Goal: Task Accomplishment & Management: Manage account settings

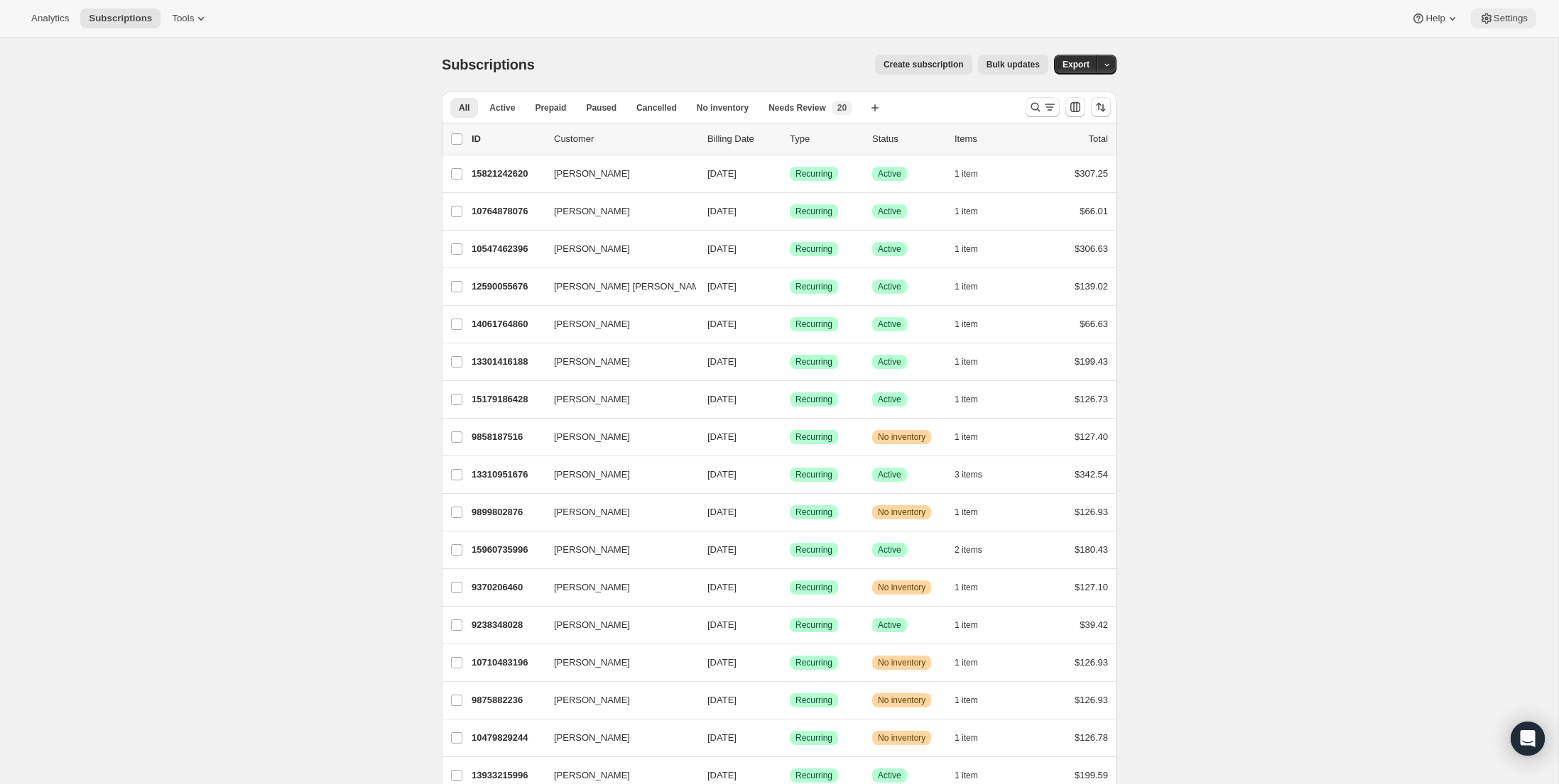
click at [1493, 18] on span "Settings" at bounding box center [1510, 18] width 34 height 11
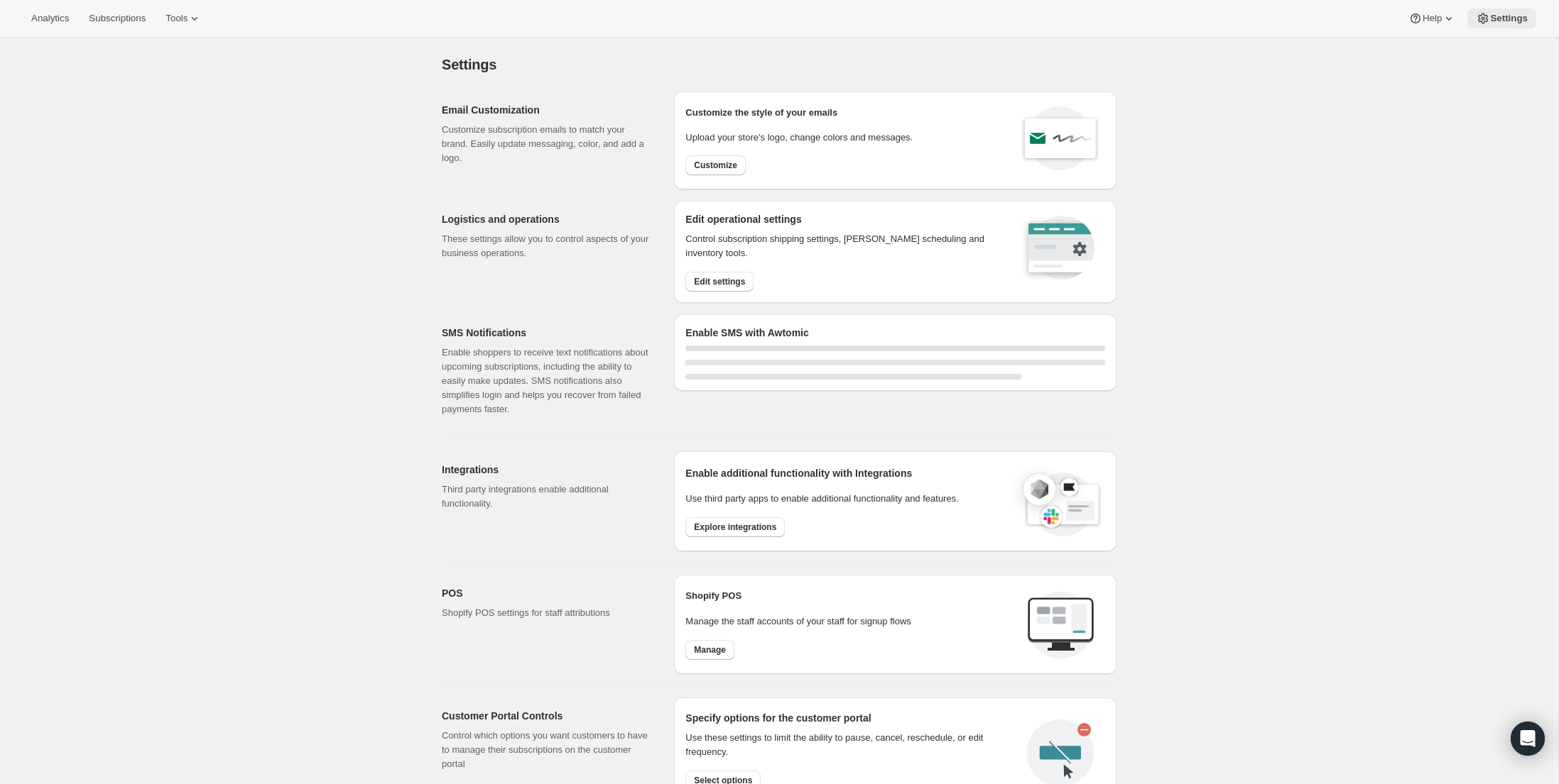
select select "22:00"
select select "09:00"
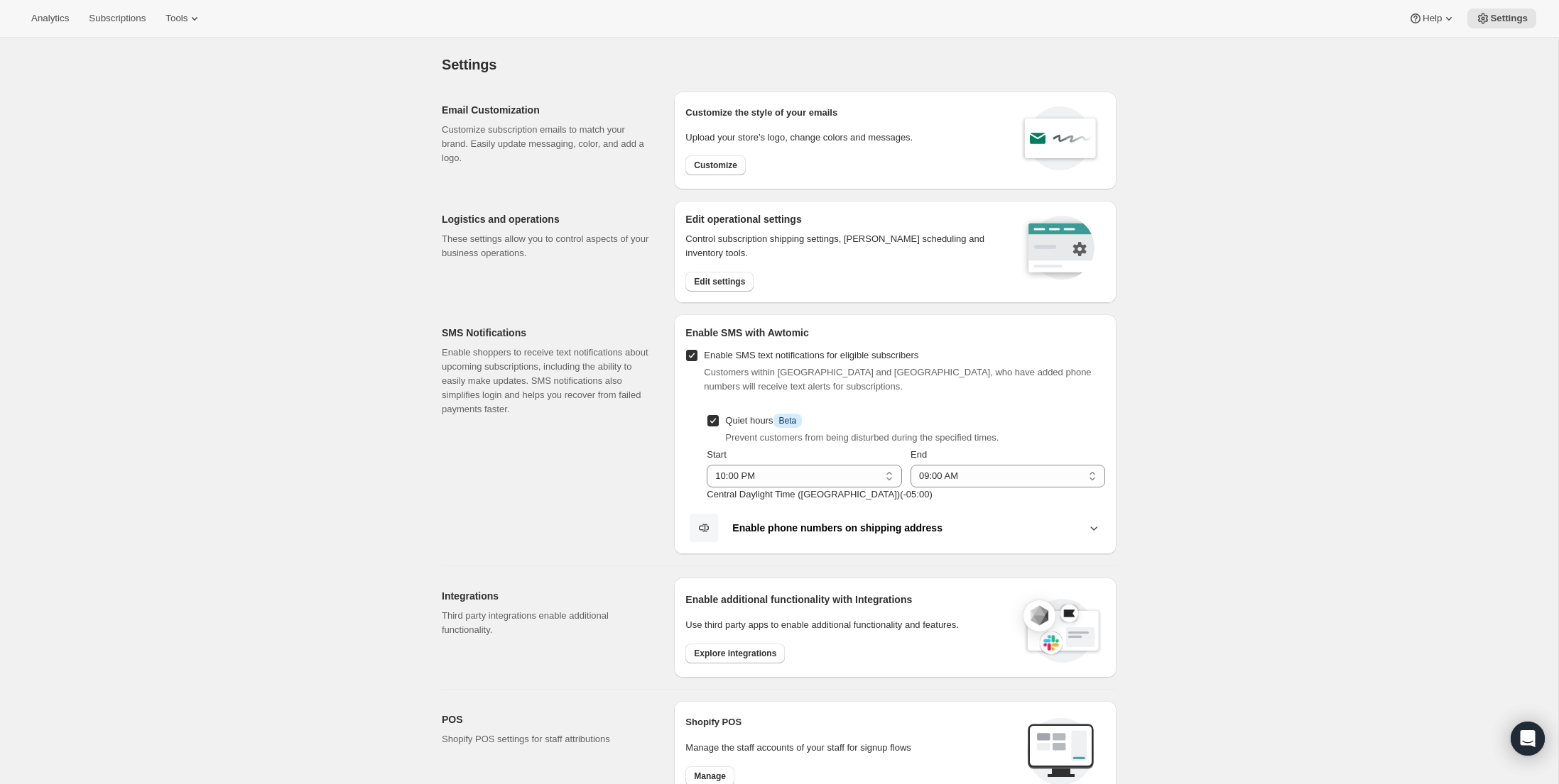
click at [1299, 253] on div "Settings. This page is ready Settings Email Customization Customize subscriptio…" at bounding box center [779, 647] width 1558 height 1217
click at [702, 160] on span "Customize" at bounding box center [715, 164] width 43 height 11
select select "subscriptionMessage"
select select "5"
select select "15"
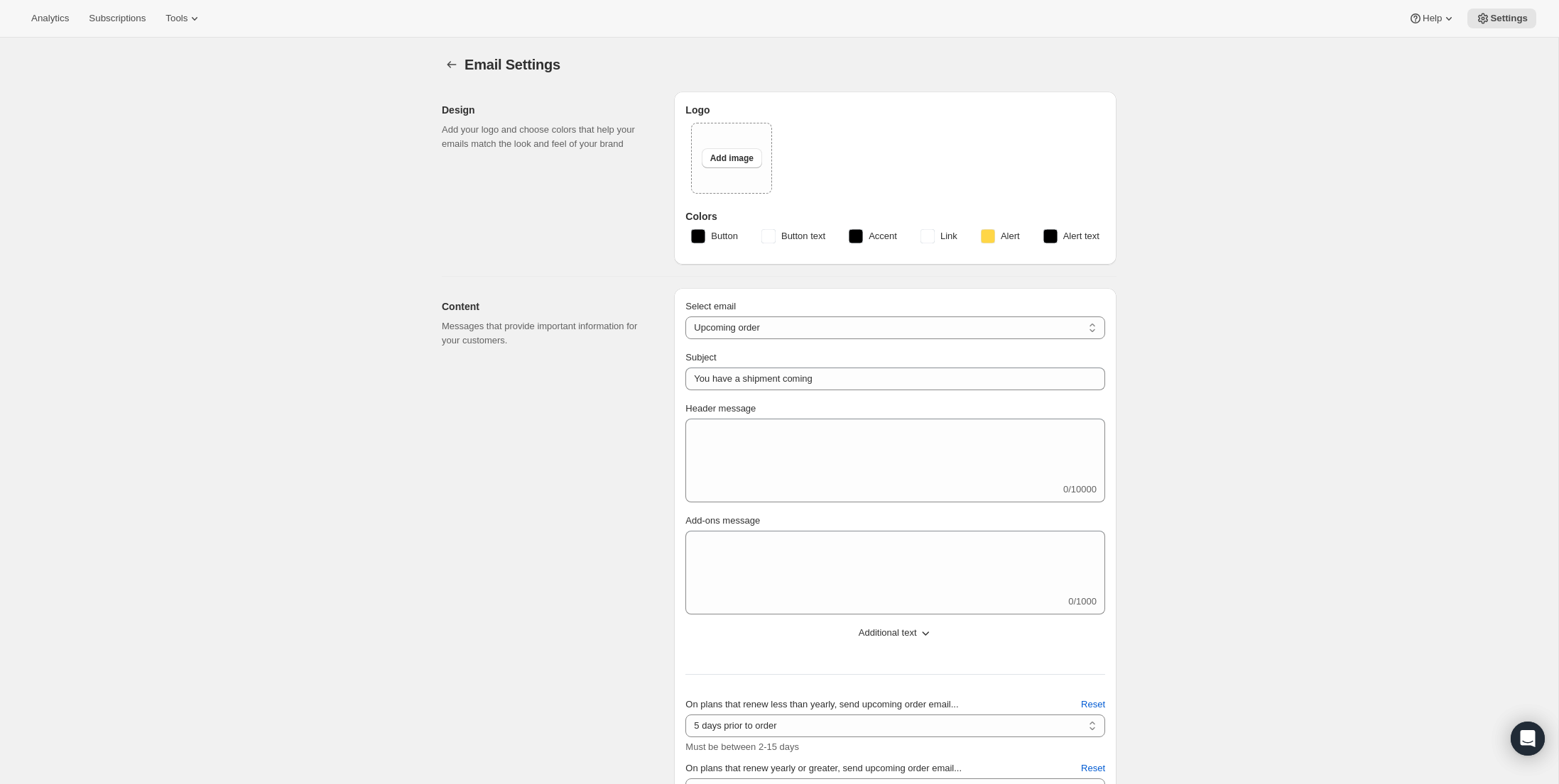
type textarea "It’s almost that time again! Your next month of incredible Theon Global product…"
select select "6"
type input "Theon Global"
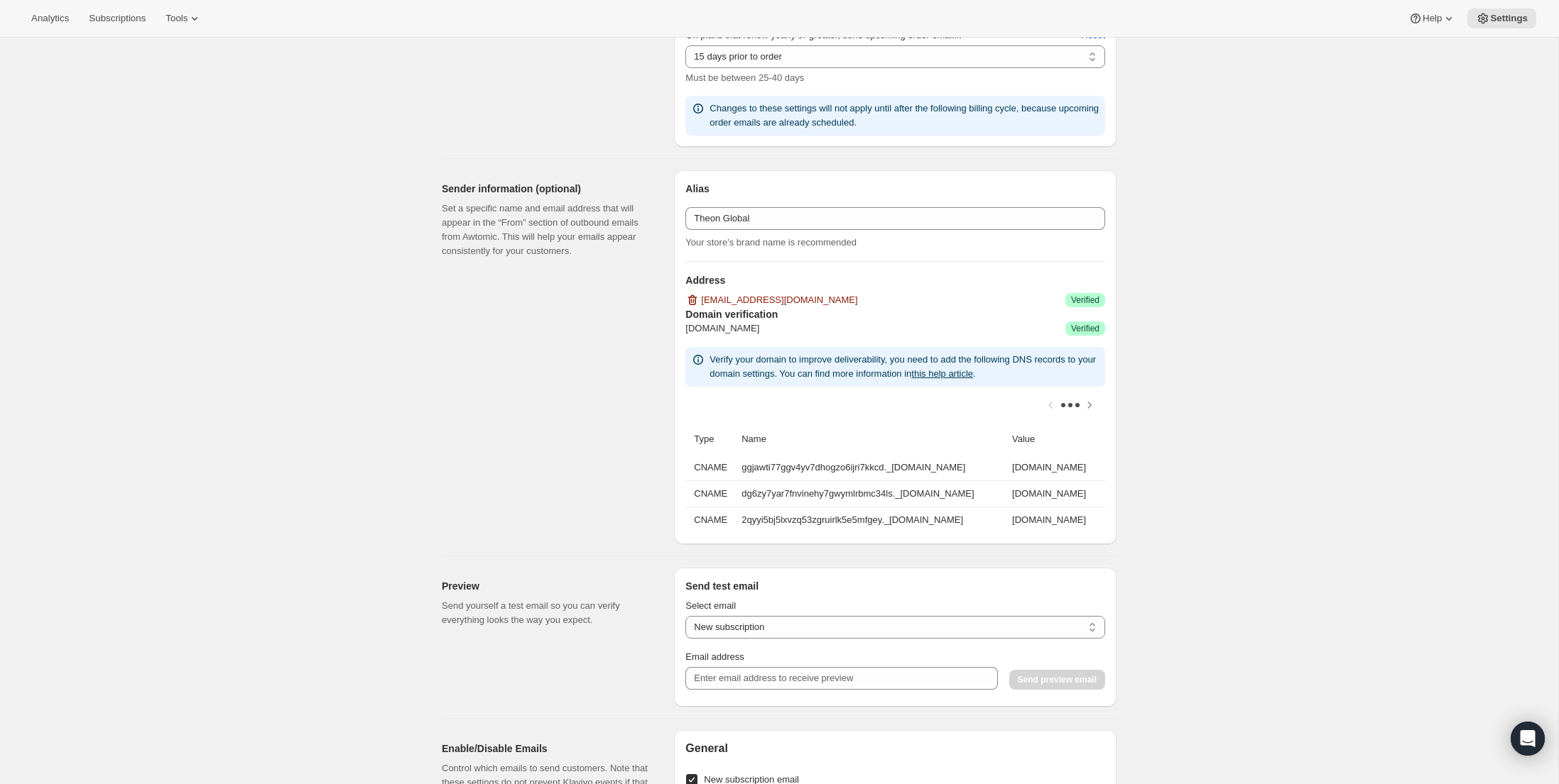
scroll to position [1021, 0]
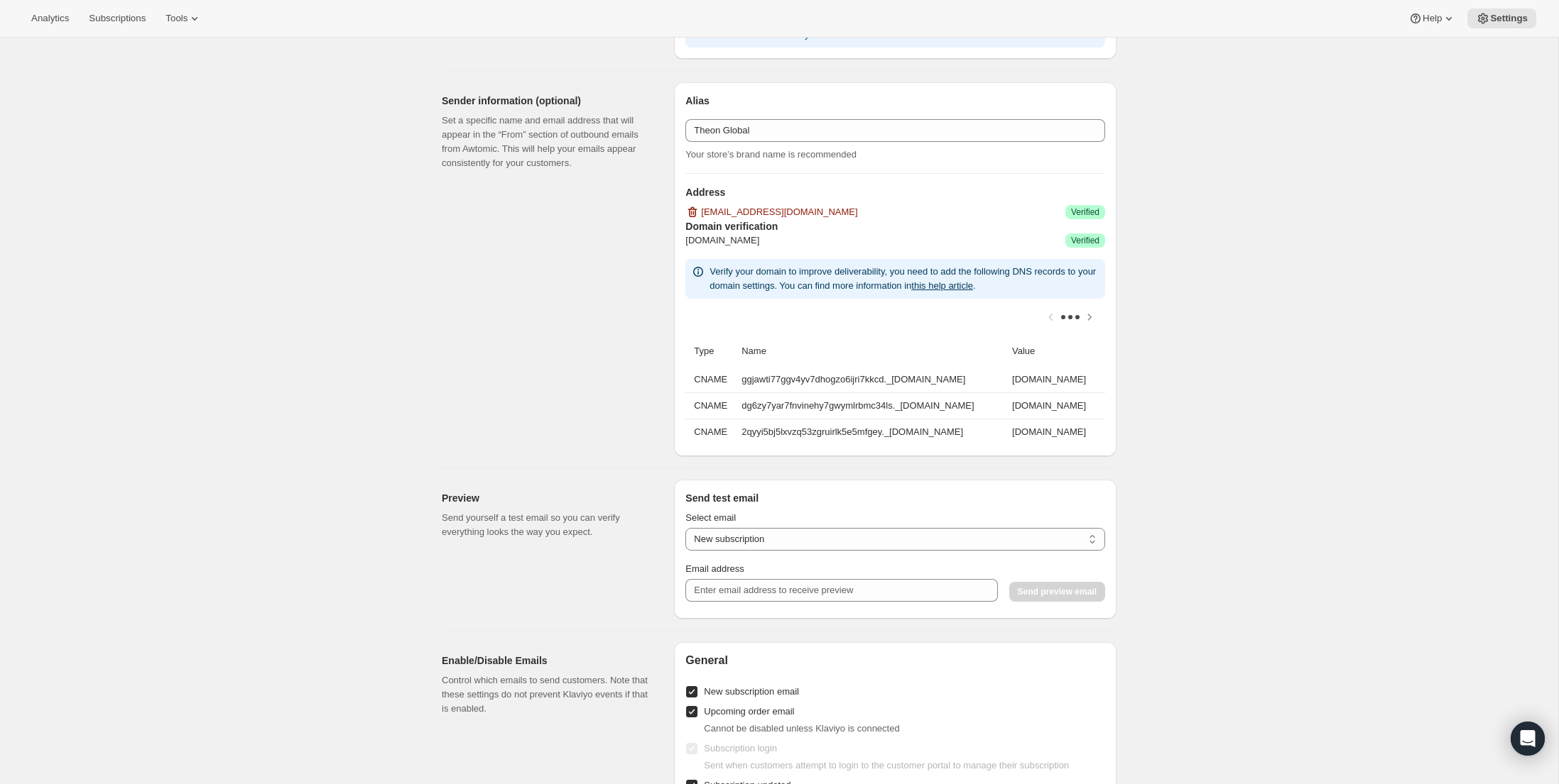
click at [1212, 307] on div "Email Settings. This page is ready Email Settings Design Add your logo and choo…" at bounding box center [779, 173] width 1558 height 2316
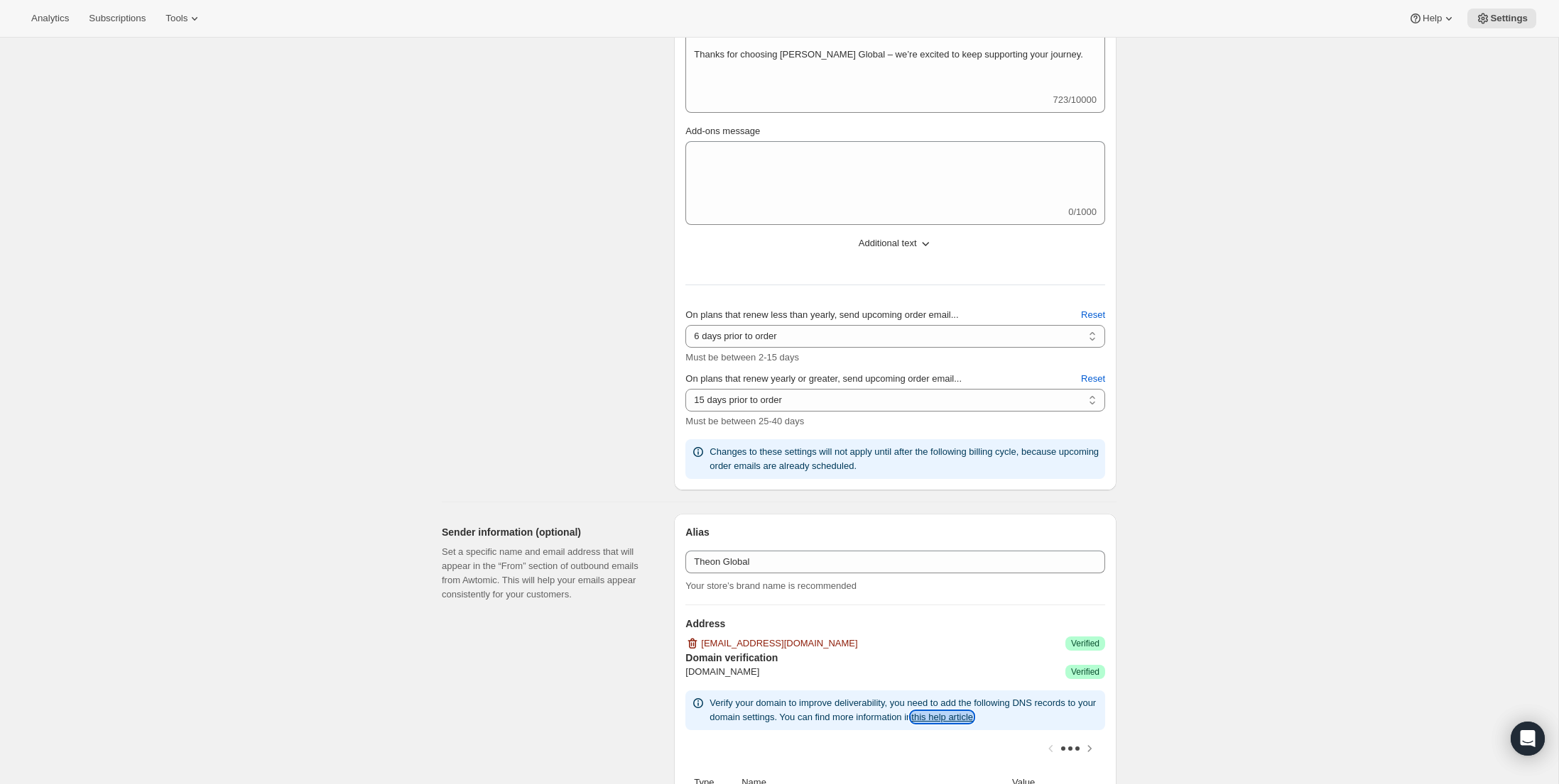
scroll to position [587, 0]
click at [1323, 454] on div "Email Settings. This page is ready Email Settings Design Add your logo and choo…" at bounding box center [779, 608] width 1558 height 2316
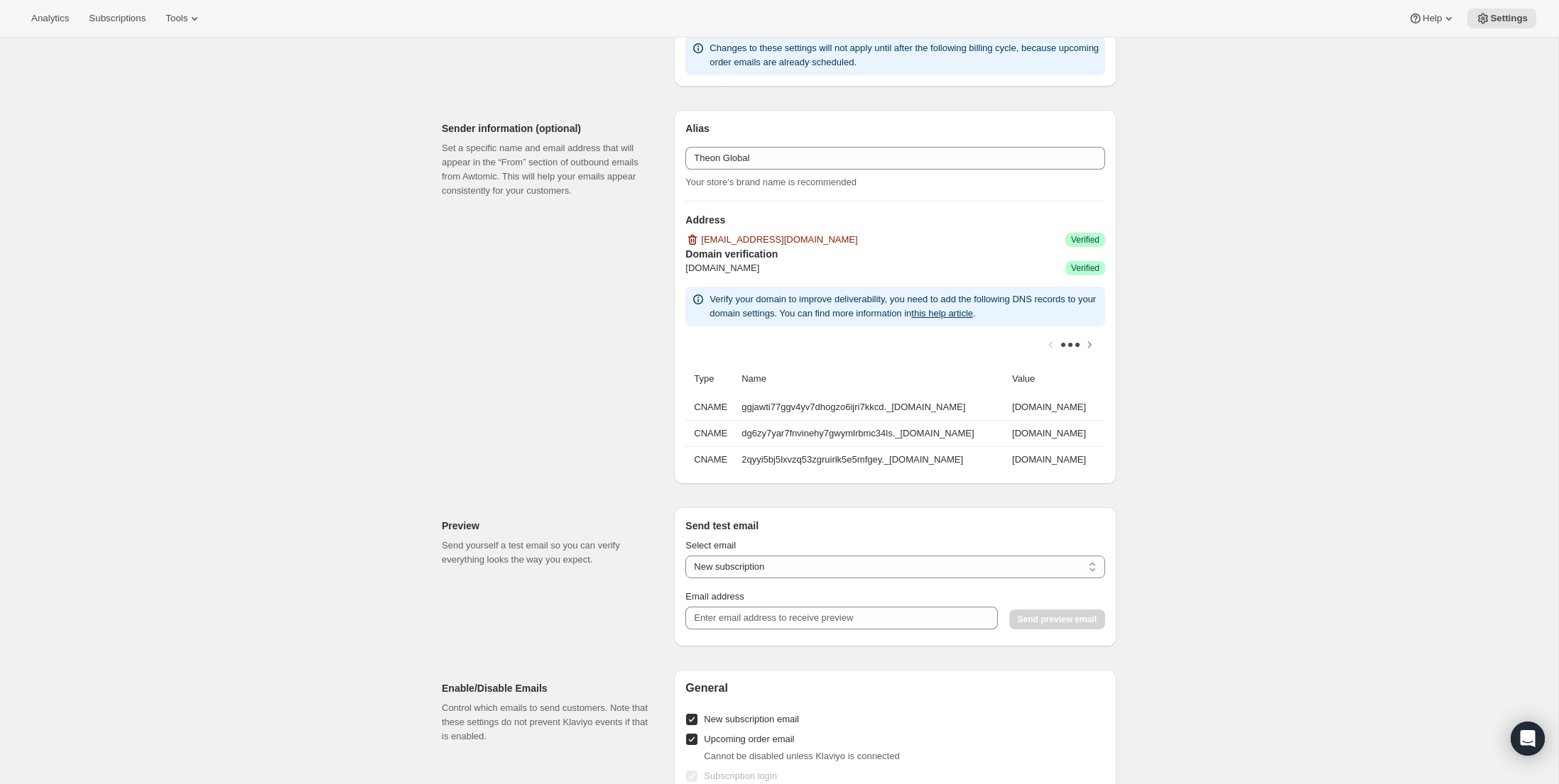
scroll to position [982, 0]
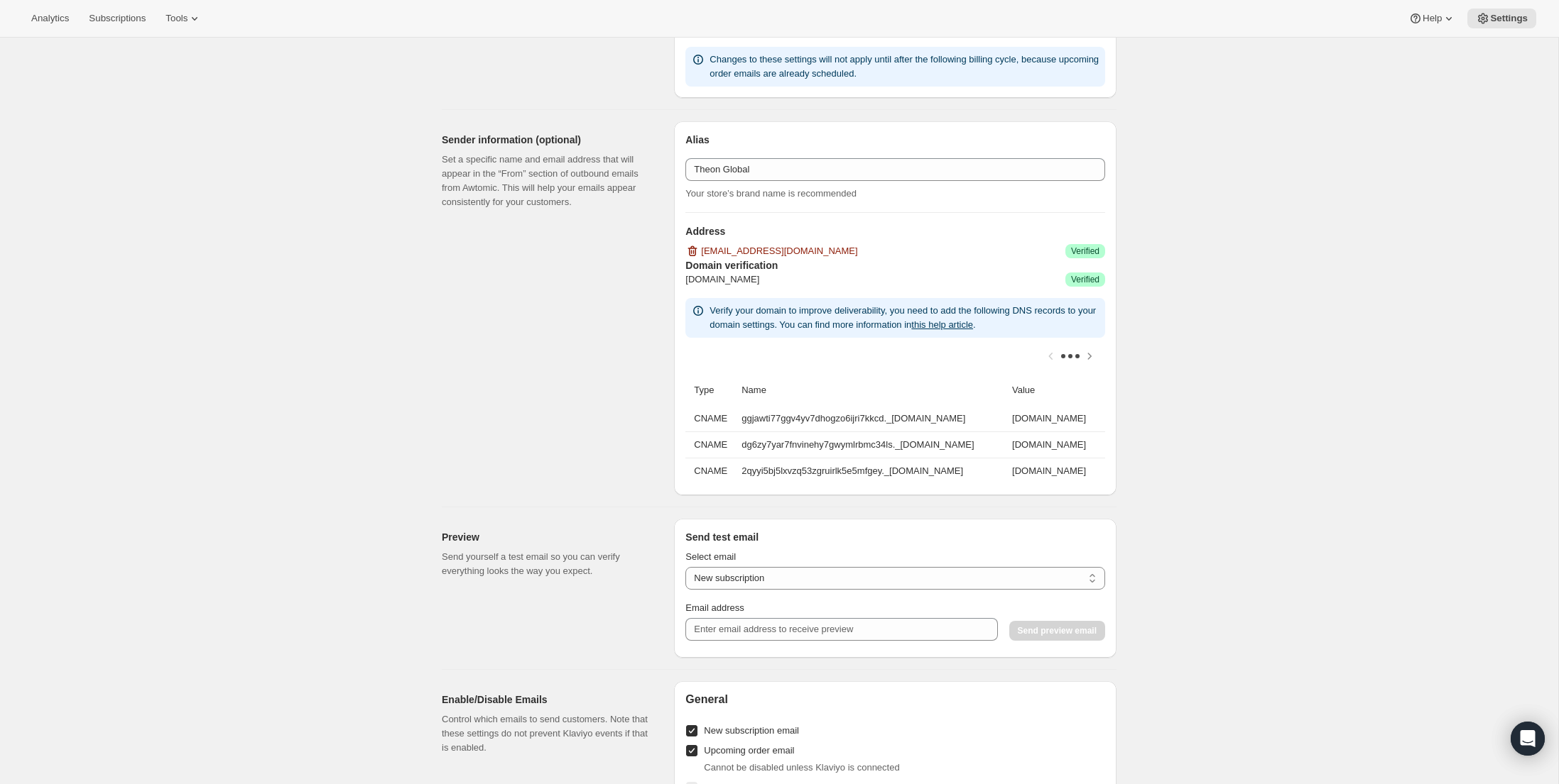
click at [1255, 368] on div "Email Settings. This page is ready Email Settings Design Add your logo and choo…" at bounding box center [779, 213] width 1558 height 2316
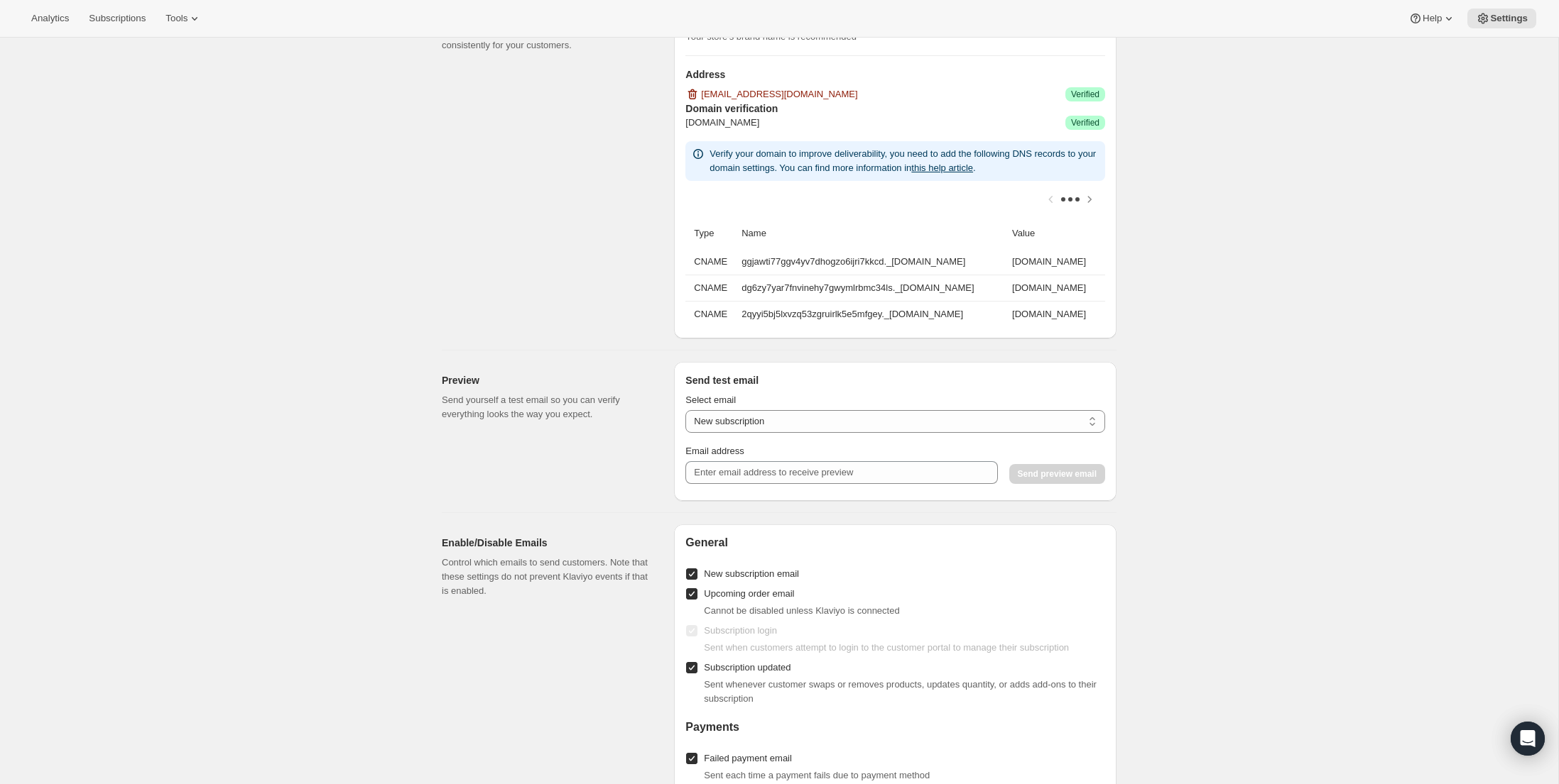
scroll to position [1156, 0]
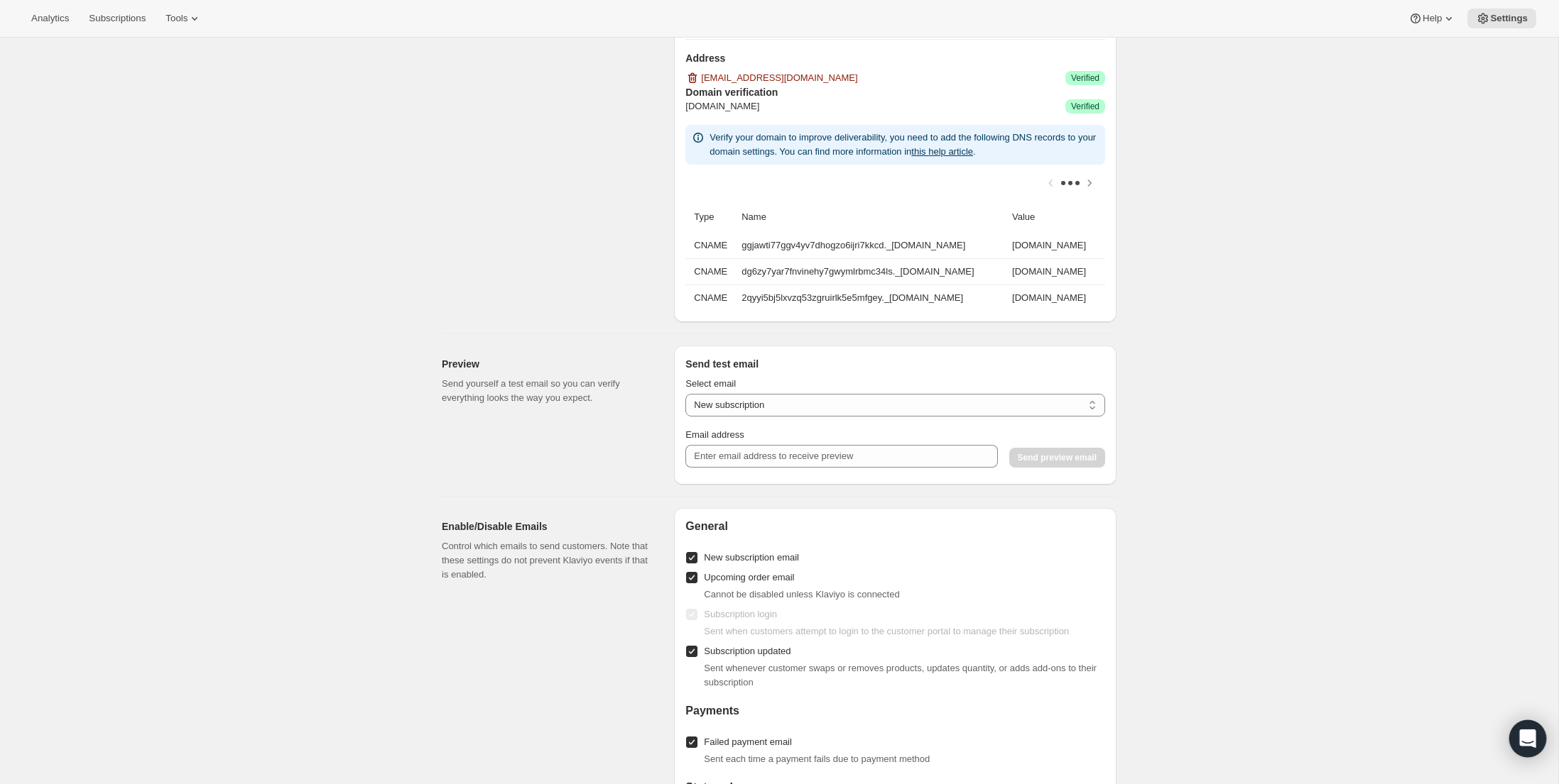
click at [1529, 737] on icon "Open Intercom Messenger" at bounding box center [1527, 738] width 16 height 19
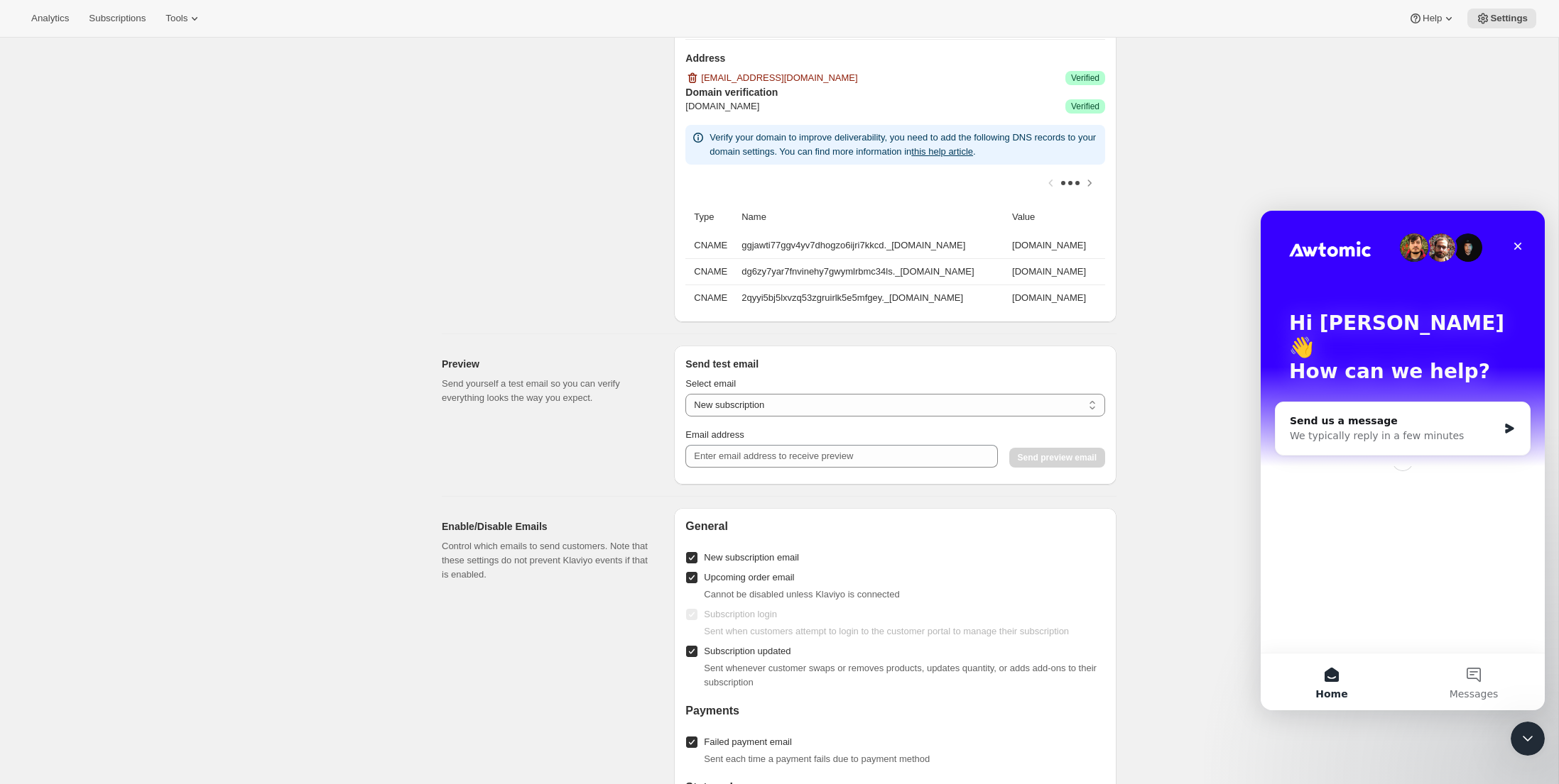
scroll to position [0, 0]
click at [1369, 428] on div "We typically reply in a few minutes" at bounding box center [1394, 435] width 208 height 15
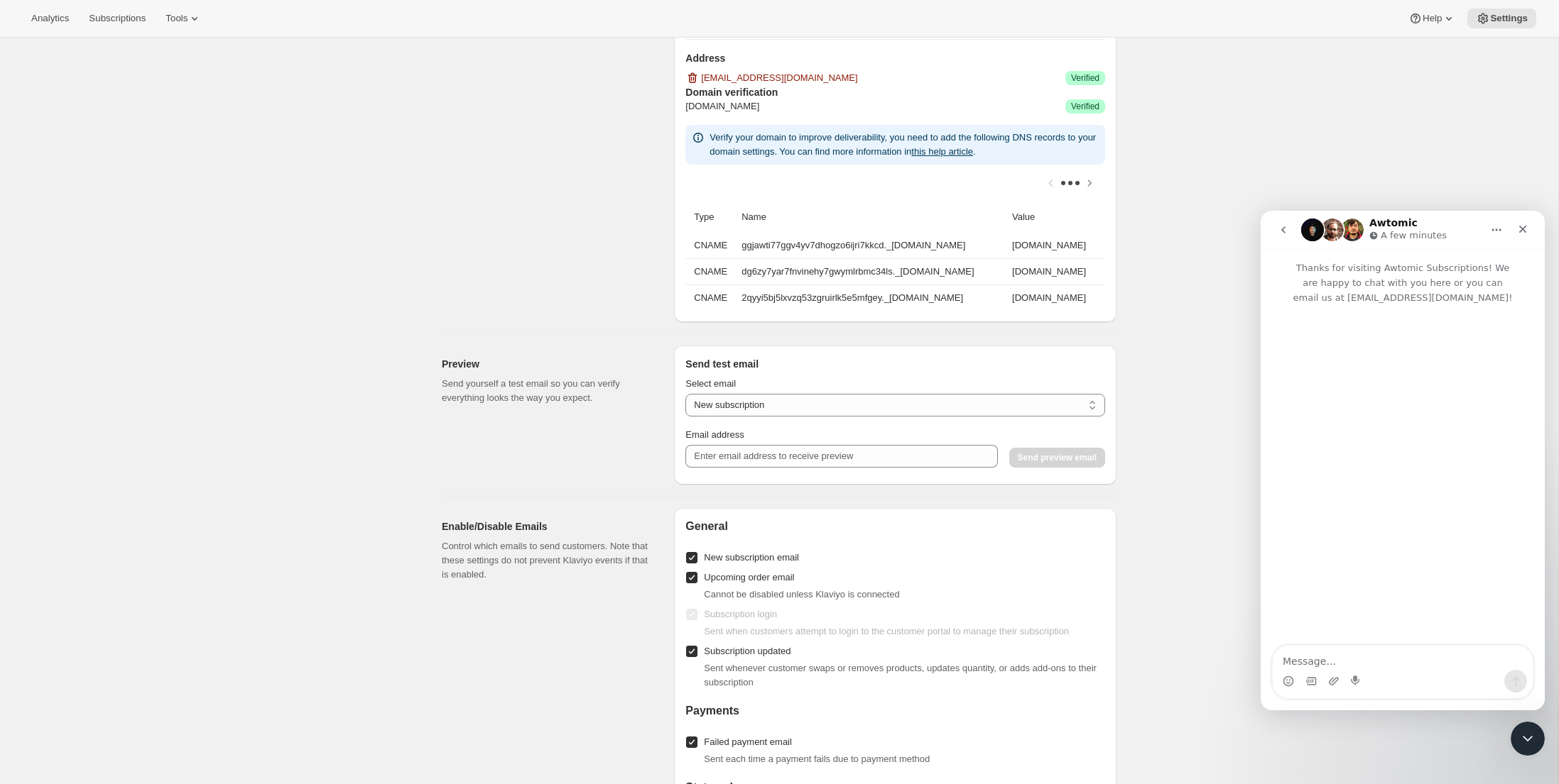
scroll to position [1155, 0]
click at [1309, 660] on textarea "Message…" at bounding box center [1403, 657] width 260 height 24
click at [186, 84] on div "Email Settings. This page is ready Email Settings Design Add your logo and choo…" at bounding box center [779, 40] width 1558 height 2316
click at [1314, 659] on textarea "Message…" at bounding box center [1403, 657] width 260 height 24
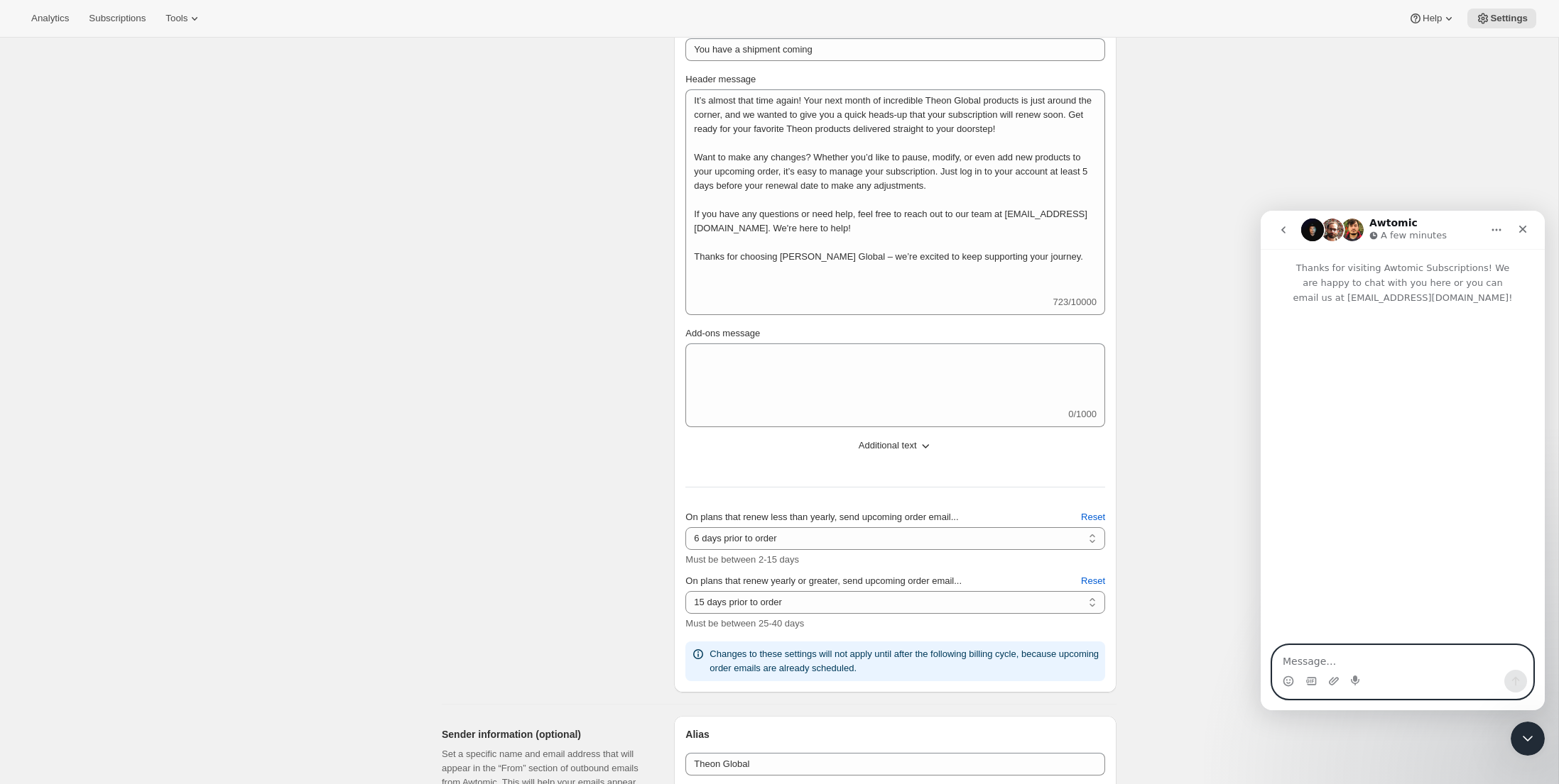
scroll to position [381, 0]
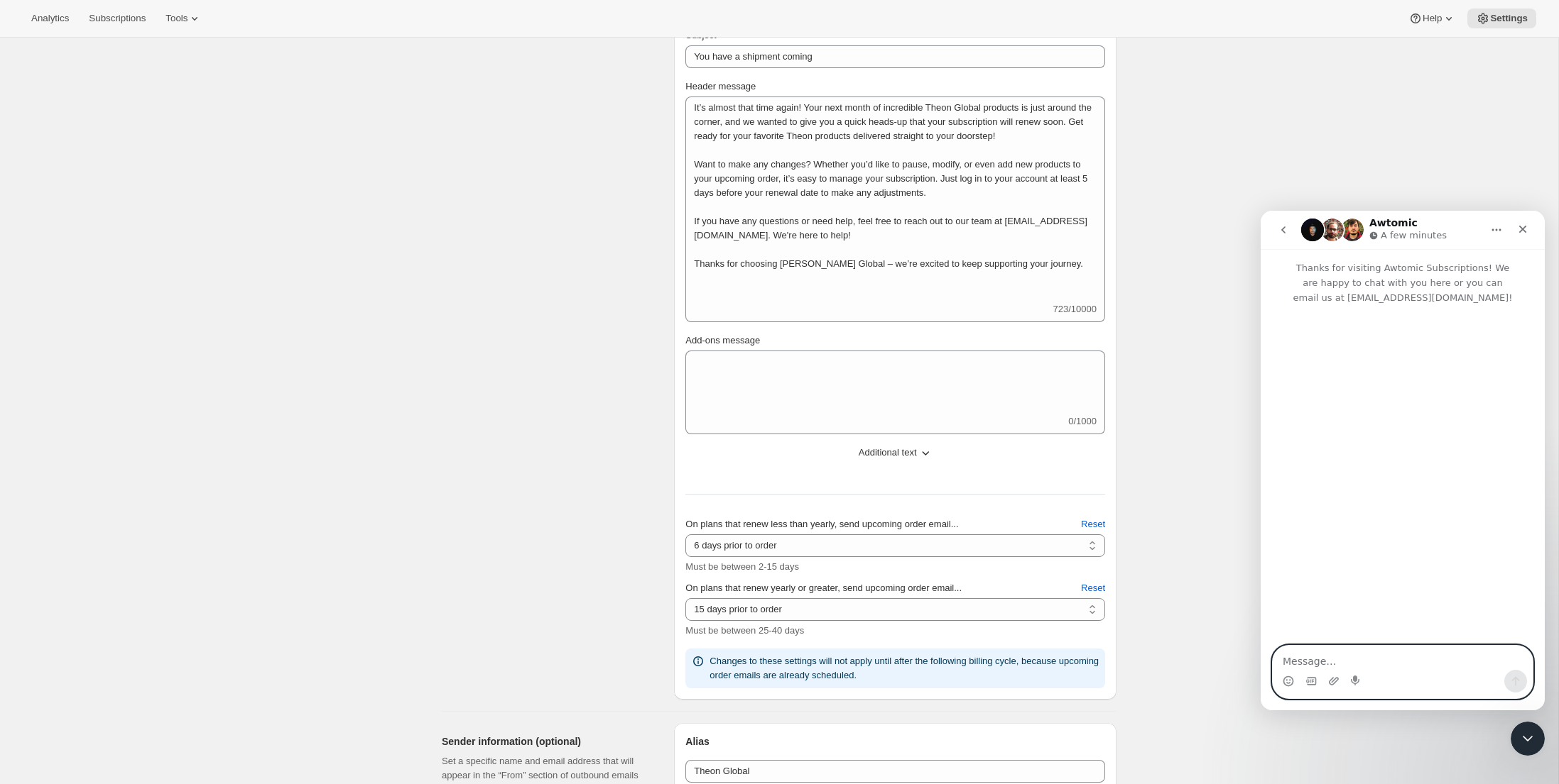
click at [1311, 658] on textarea "Message…" at bounding box center [1403, 657] width 260 height 24
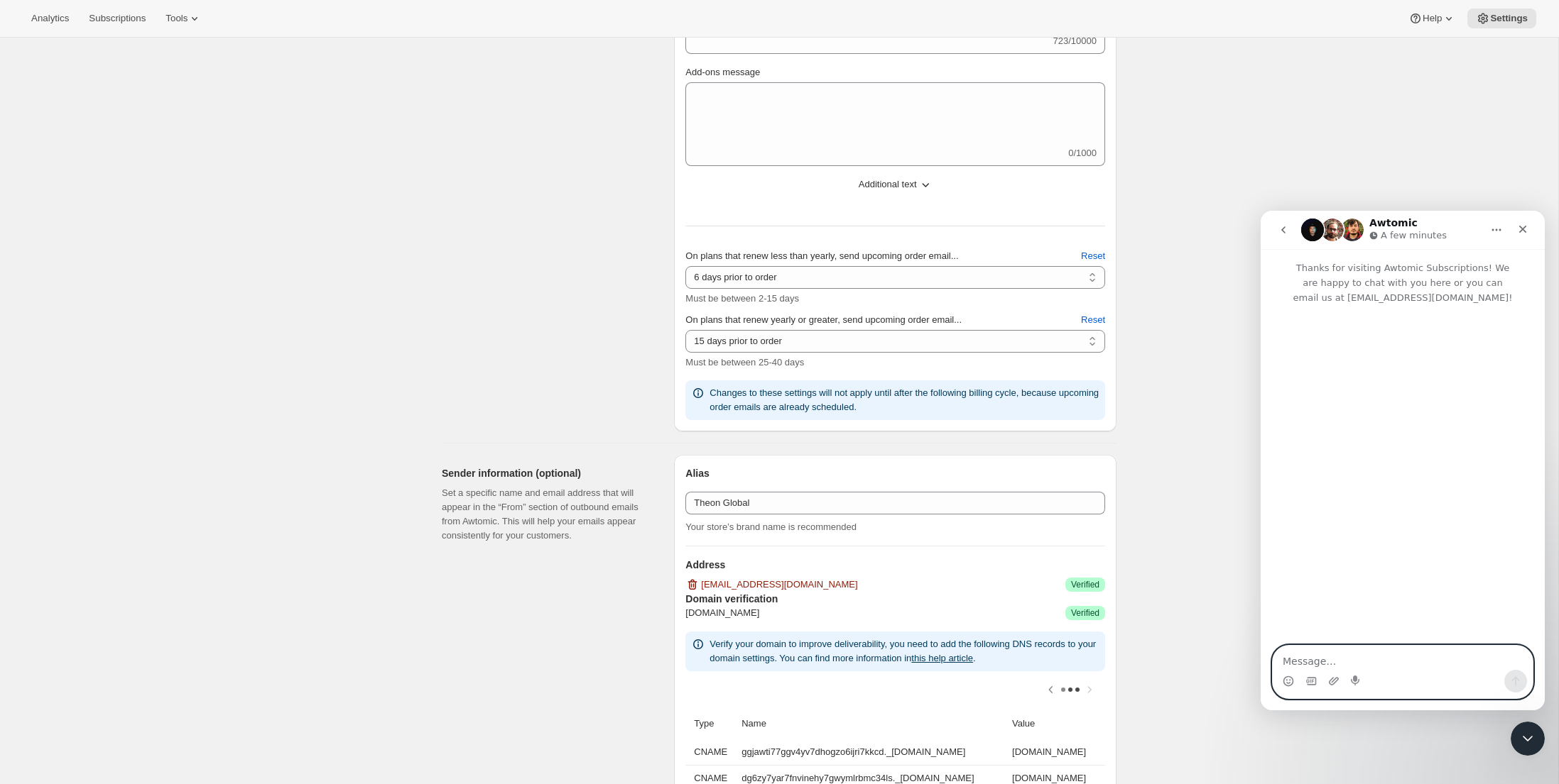
scroll to position [689, 0]
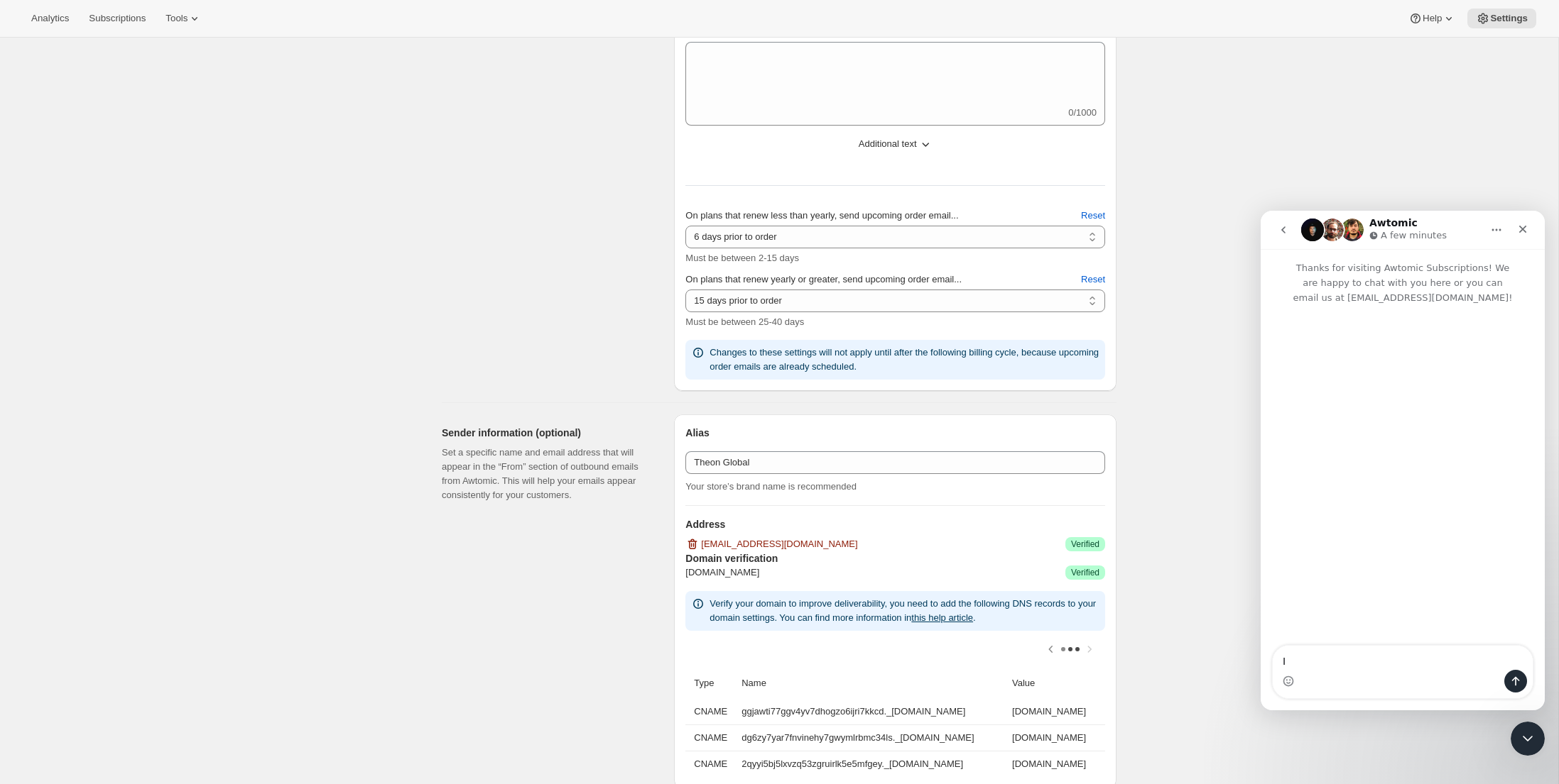
click at [1154, 355] on div "Email Settings. This page is ready Email Settings Design Add your logo and choo…" at bounding box center [779, 506] width 1558 height 2316
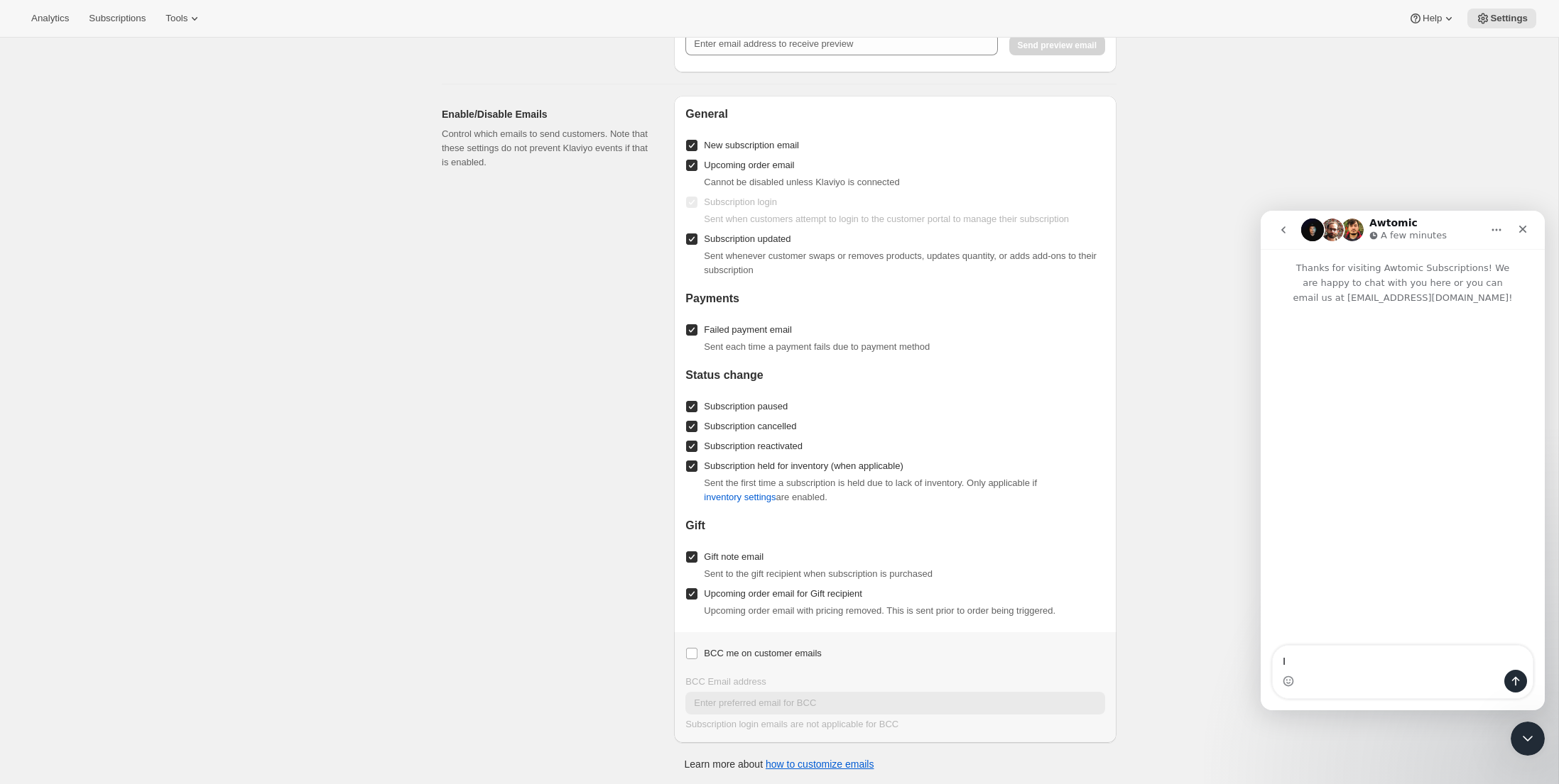
scroll to position [0, 0]
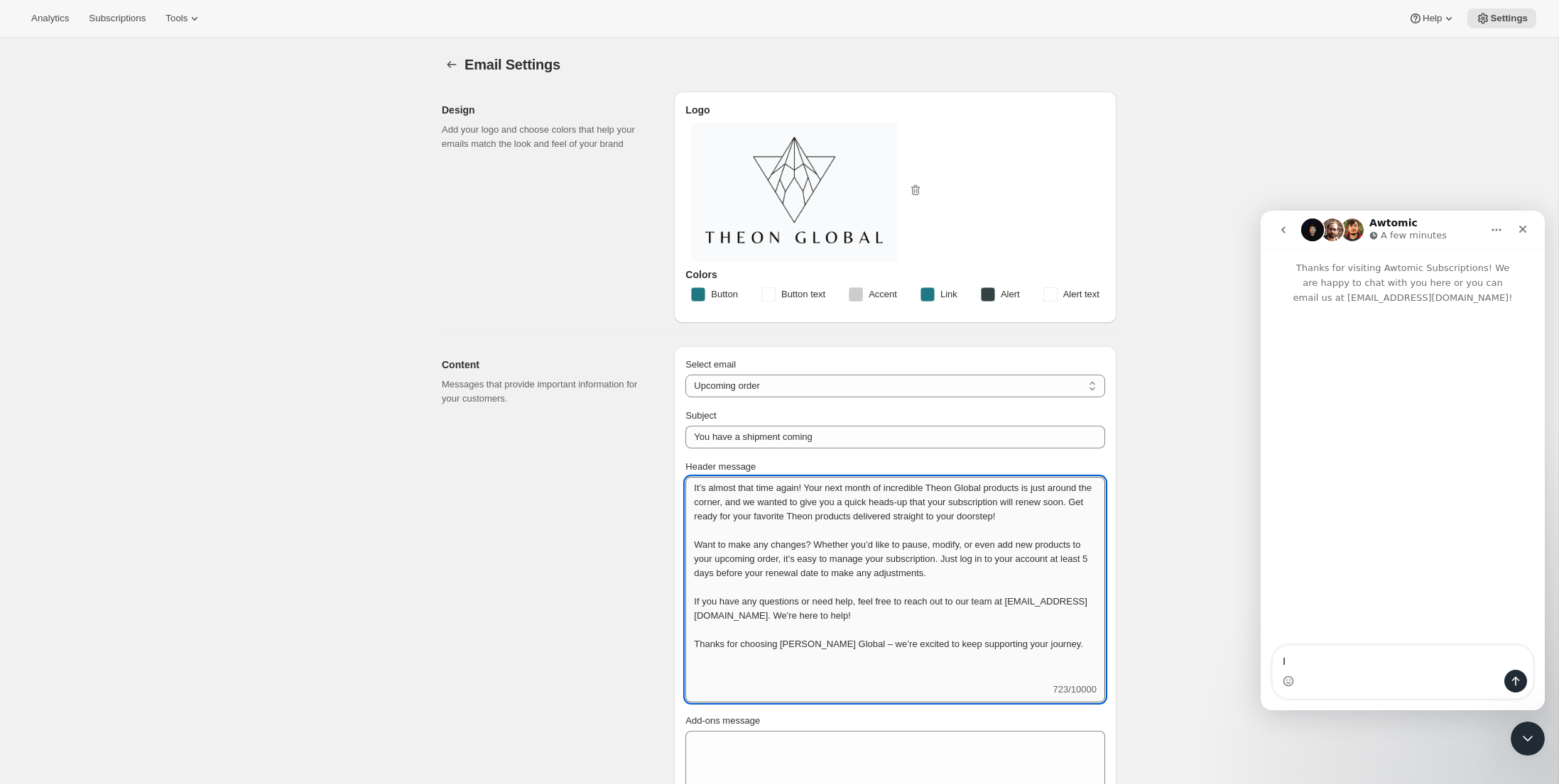
drag, startPoint x: 1010, startPoint y: 572, endPoint x: 1003, endPoint y: 566, distance: 9.2
click at [1010, 571] on textarea "It’s almost that time again! Your next month of incredible Theon Global product…" at bounding box center [895, 580] width 420 height 206
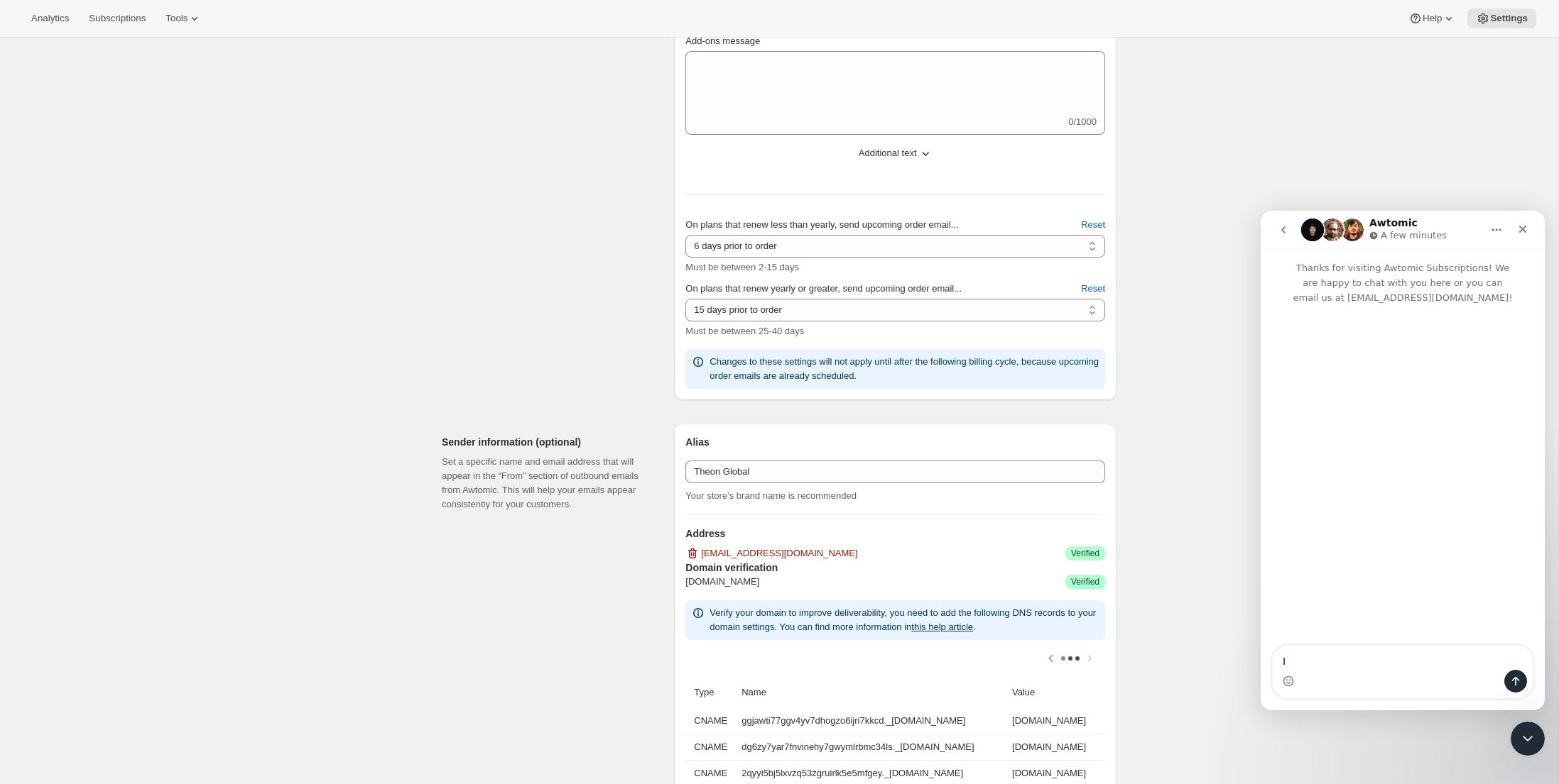
scroll to position [752, 0]
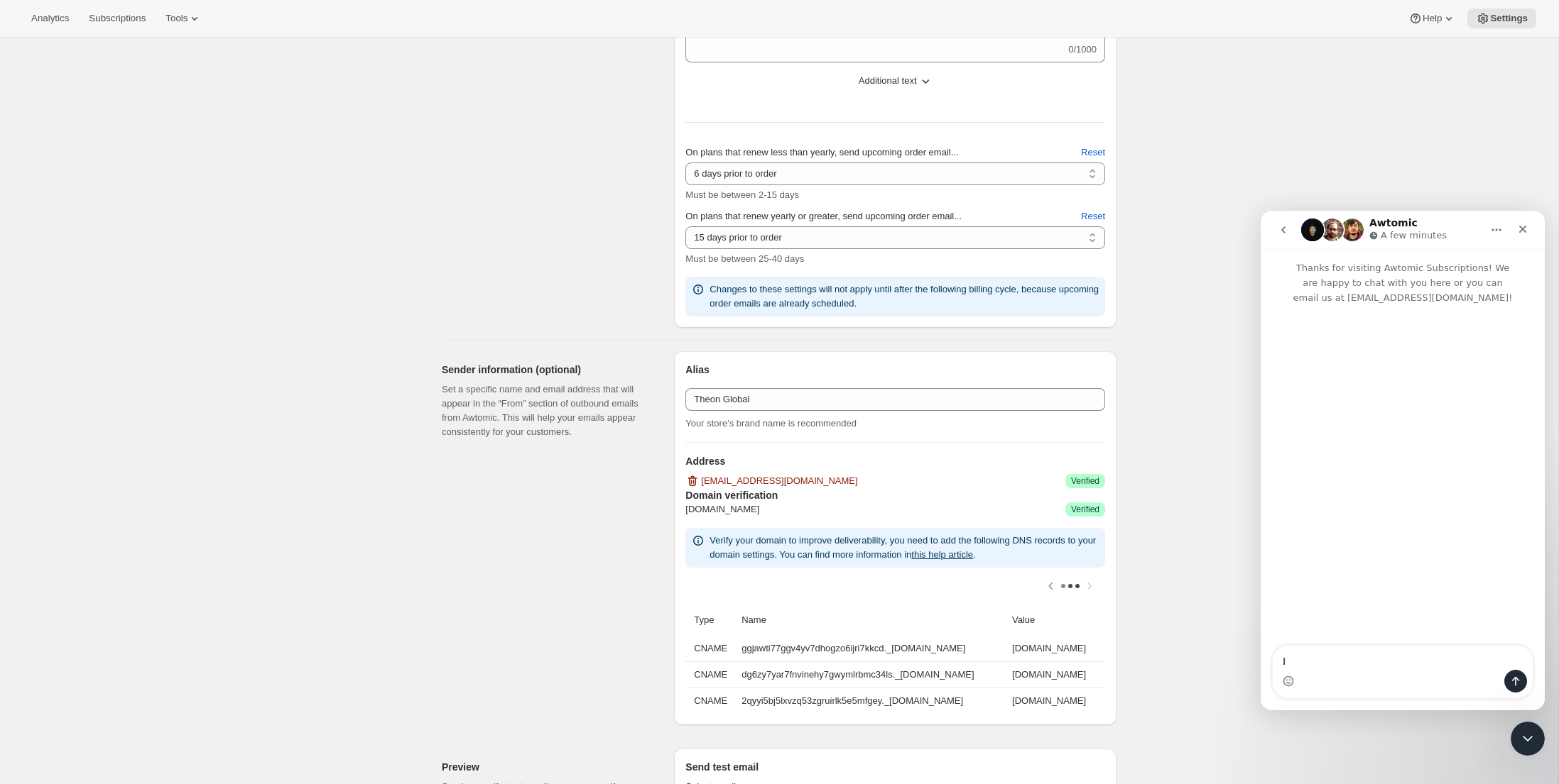
click at [717, 505] on span "[DOMAIN_NAME]" at bounding box center [723, 509] width 74 height 14
click at [1117, 471] on div "Email Settings. This page is ready Email Settings Design Add your logo and choo…" at bounding box center [779, 442] width 709 height 2316
click at [1088, 584] on div at bounding box center [895, 586] width 420 height 37
click at [1047, 583] on icon "Scroll table left one column" at bounding box center [1051, 586] width 14 height 14
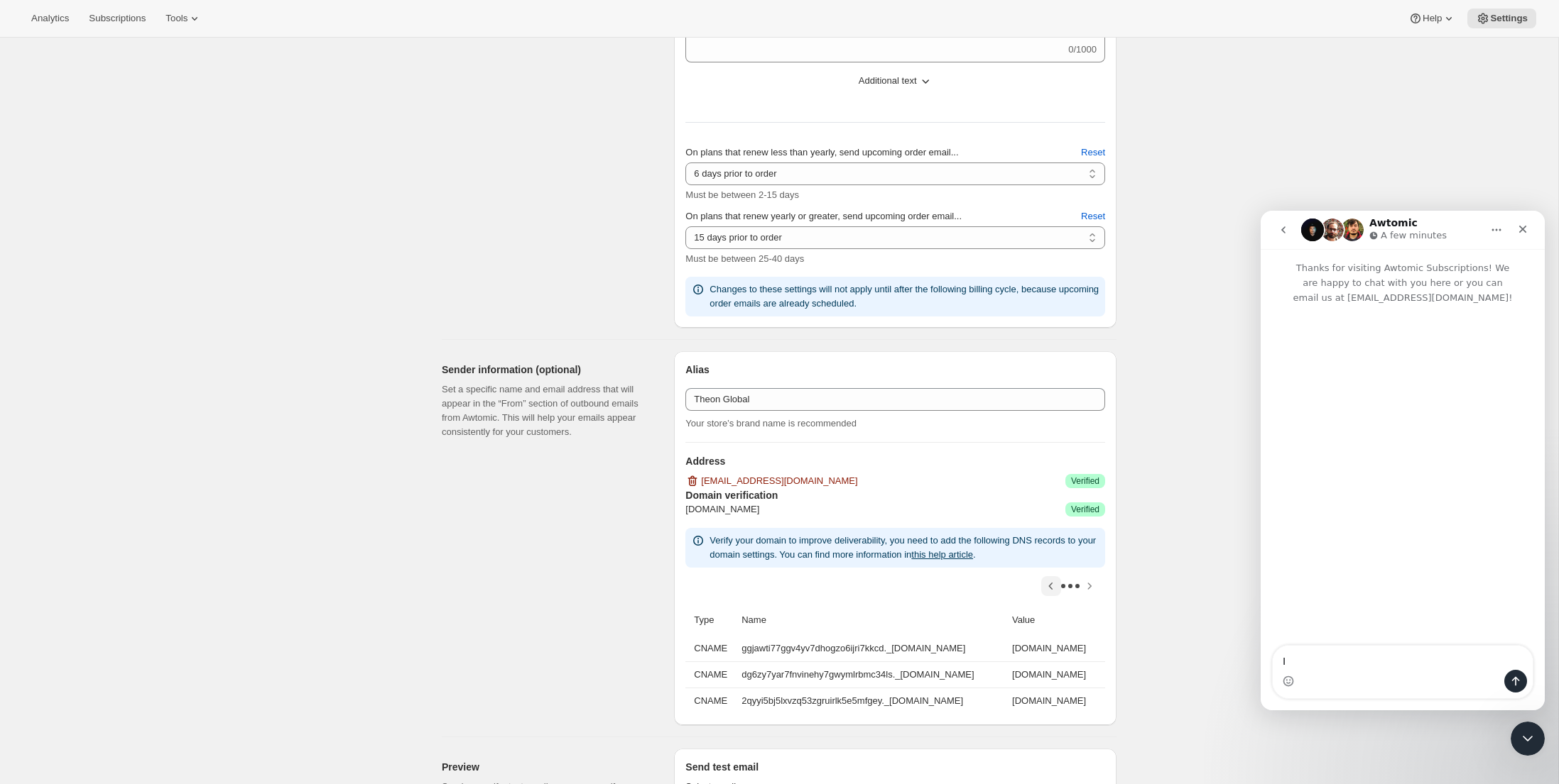
click at [1050, 584] on div at bounding box center [895, 586] width 420 height 37
click at [1373, 444] on div "Intercom messenger" at bounding box center [1403, 475] width 284 height 342
click at [1307, 658] on textarea "I" at bounding box center [1403, 657] width 260 height 24
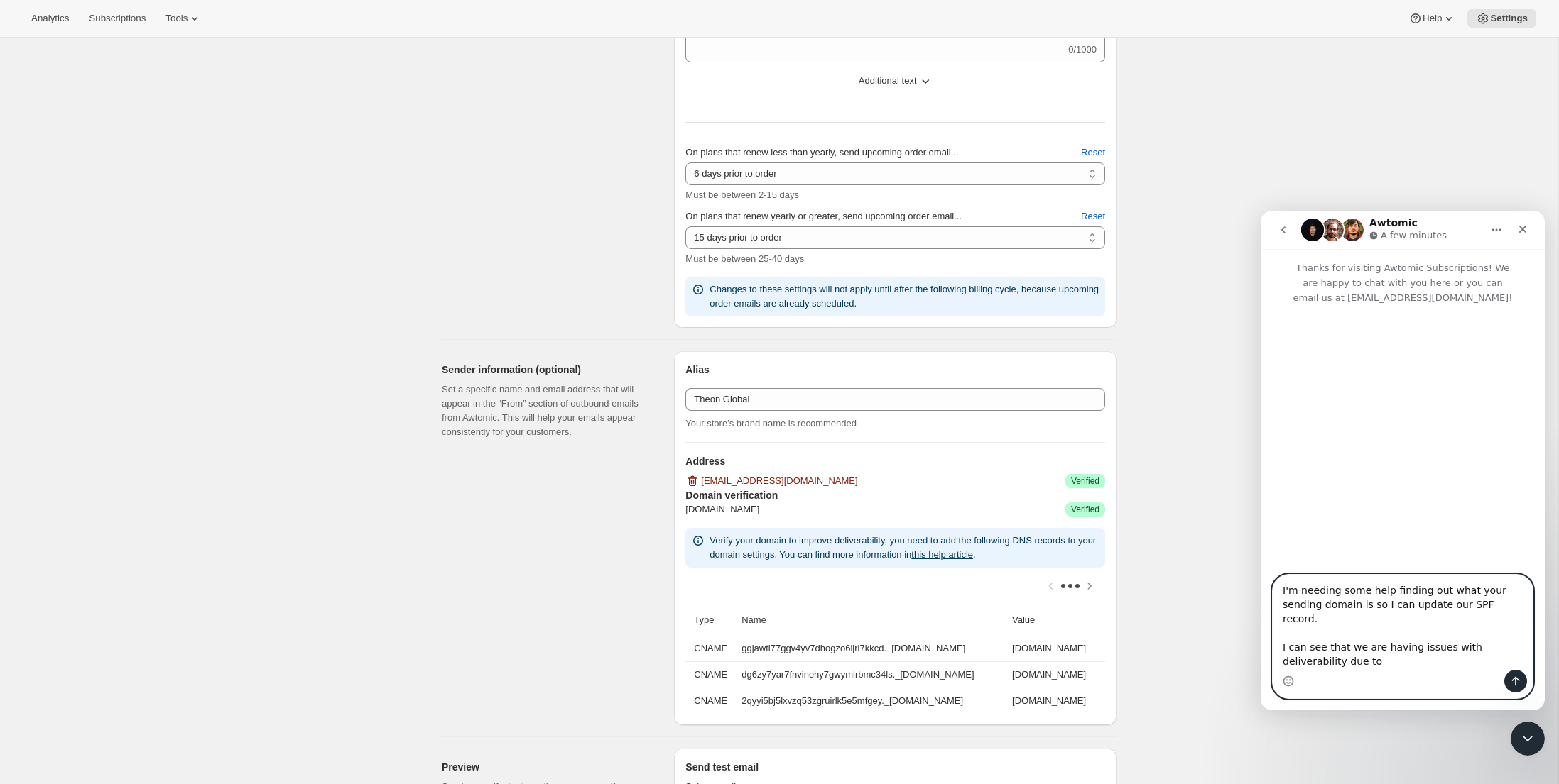
click at [1365, 664] on textarea "I'm needing some help finding out what your sending domain is so I can update o…" at bounding box center [1403, 622] width 260 height 95
type textarea "I'm needing some help finding out what your sending domain is so I can update o…"
click at [1525, 677] on button "Send a message…" at bounding box center [1515, 681] width 23 height 23
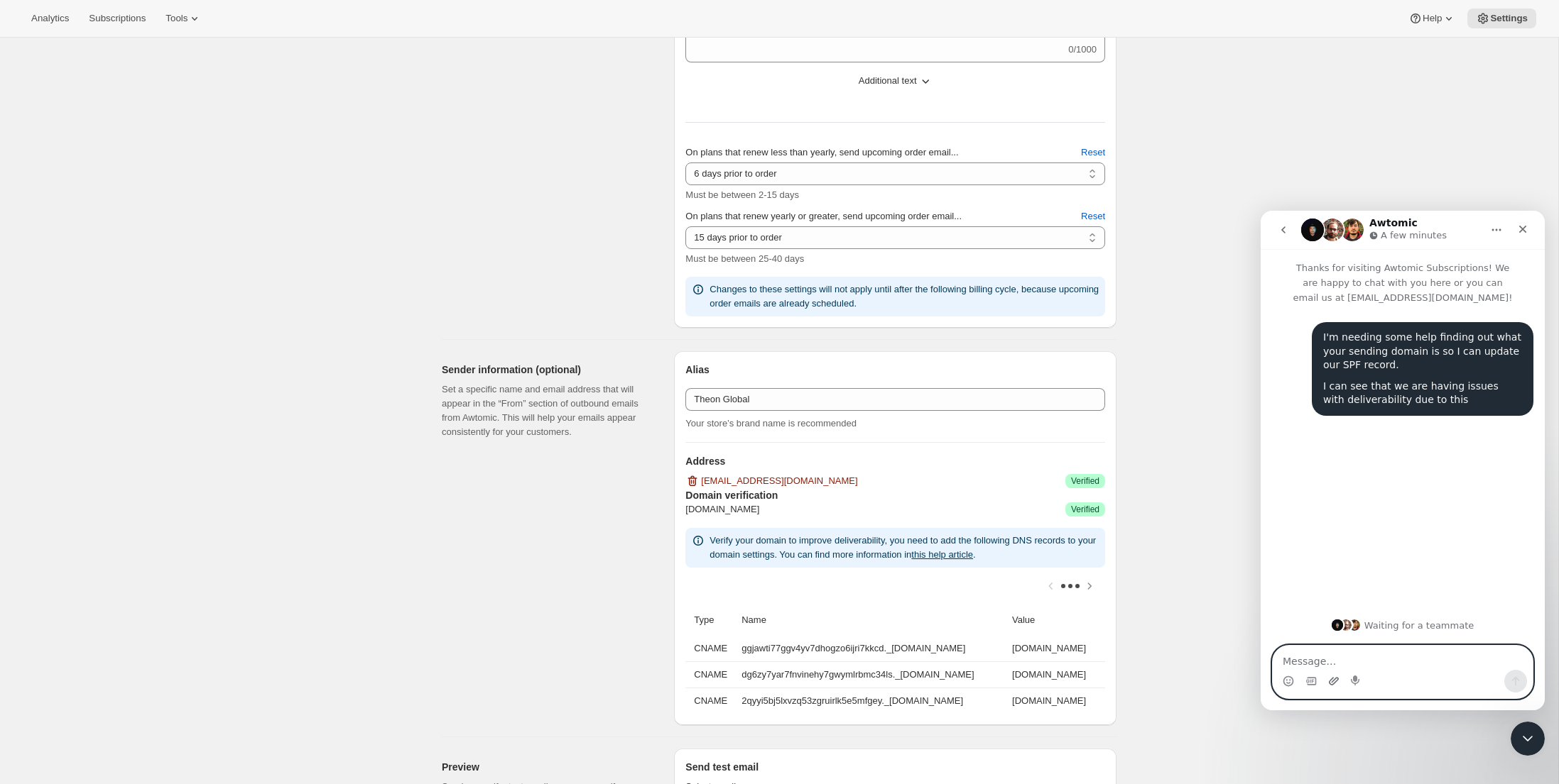
click at [1335, 682] on icon "Upload attachment" at bounding box center [1334, 681] width 10 height 8
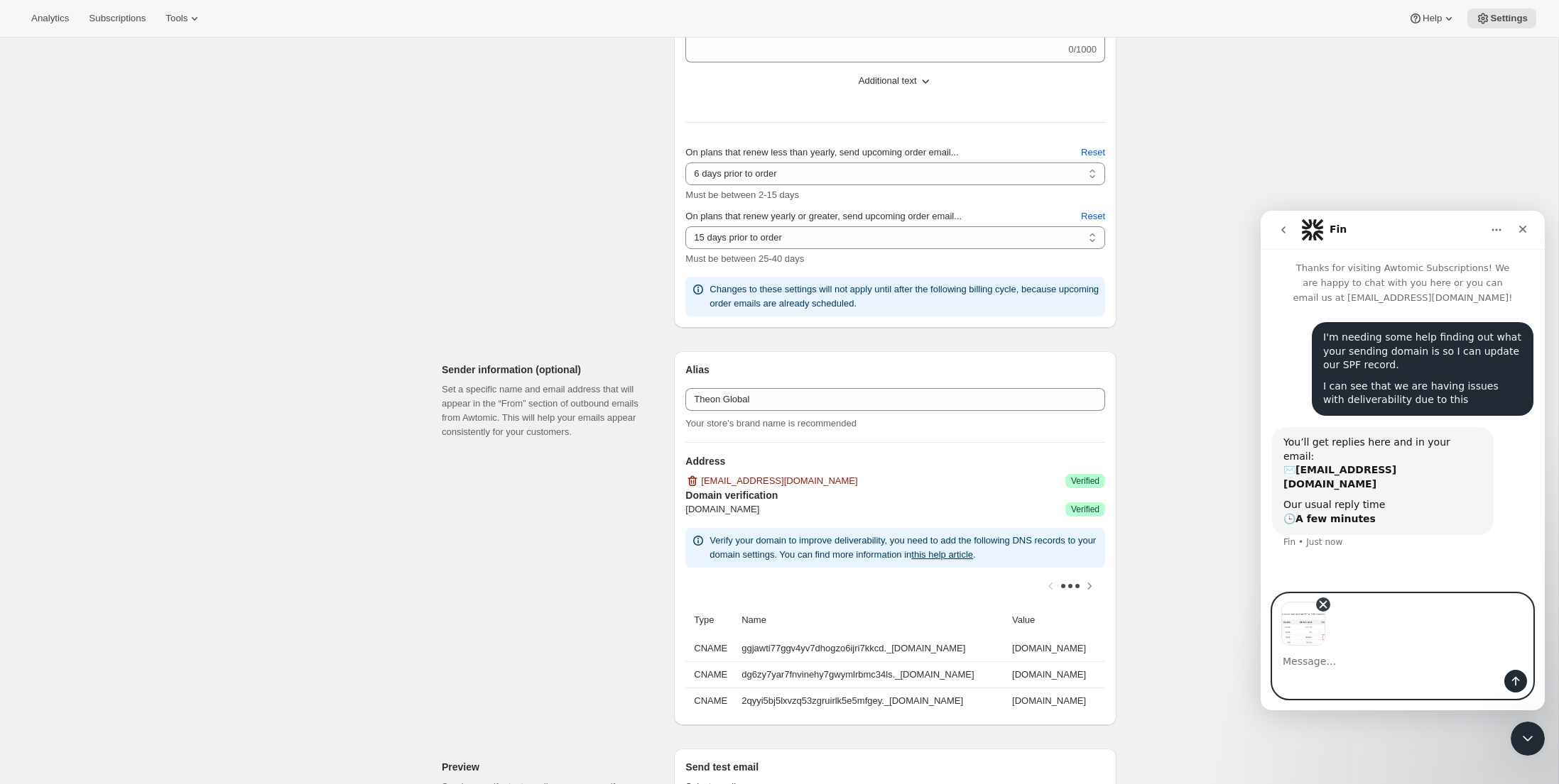
click at [1327, 604] on icon "Remove image 1" at bounding box center [1323, 605] width 13 height 13
click at [1333, 683] on icon "Upload attachment" at bounding box center [1333, 680] width 11 height 11
click at [1306, 667] on textarea "Message…" at bounding box center [1403, 657] width 260 height 24
click at [1506, 665] on textarea "We have your DKIM records added as shown" at bounding box center [1403, 657] width 260 height 24
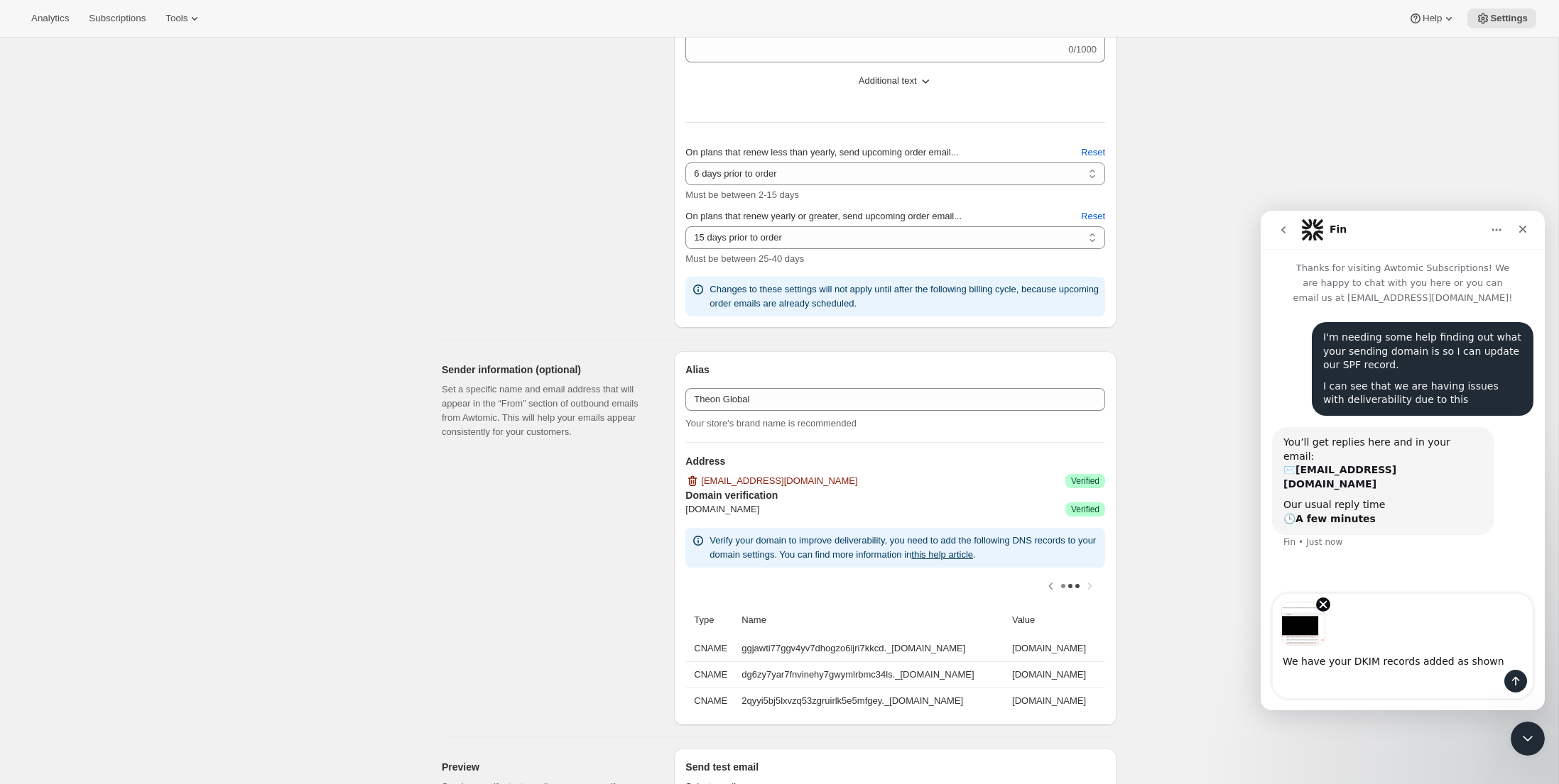
click at [1501, 661] on textarea "We have your DKIM records added as shown" at bounding box center [1403, 657] width 260 height 24
type textarea "We have your DKIM records added as shown --- I can see that the value associate…"
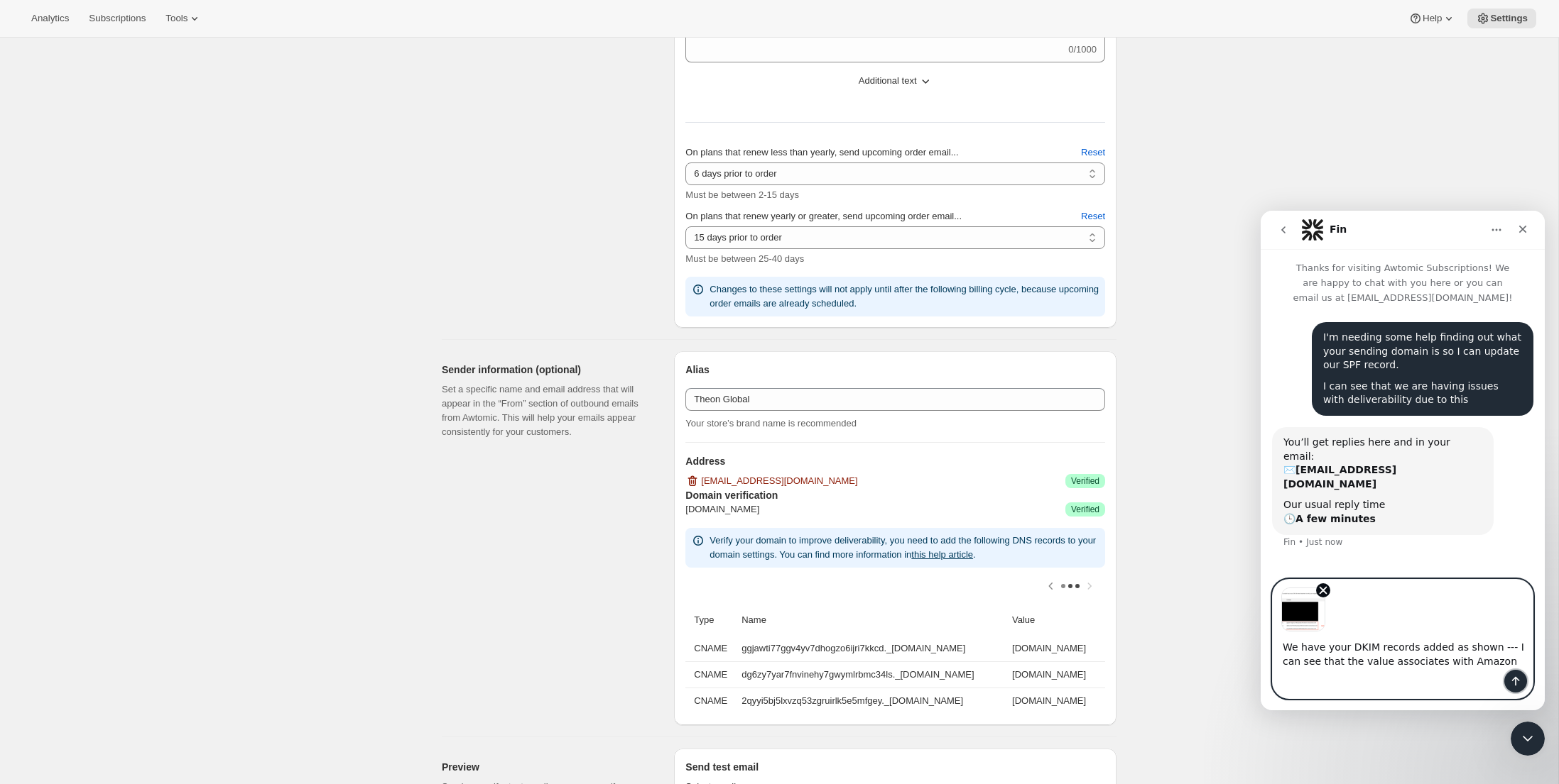
click at [1519, 684] on icon "Send a message…" at bounding box center [1515, 680] width 11 height 11
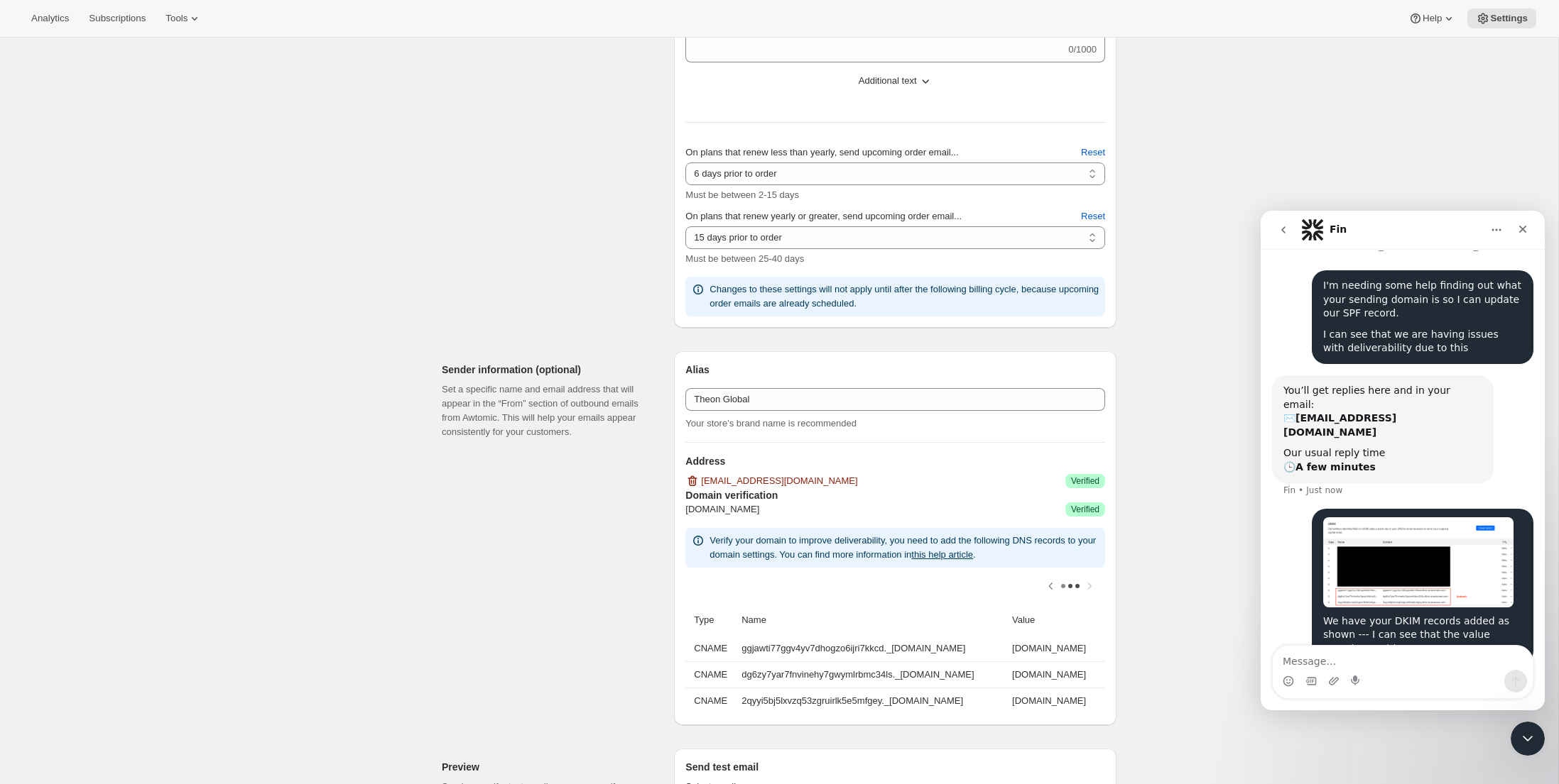
scroll to position [58, 0]
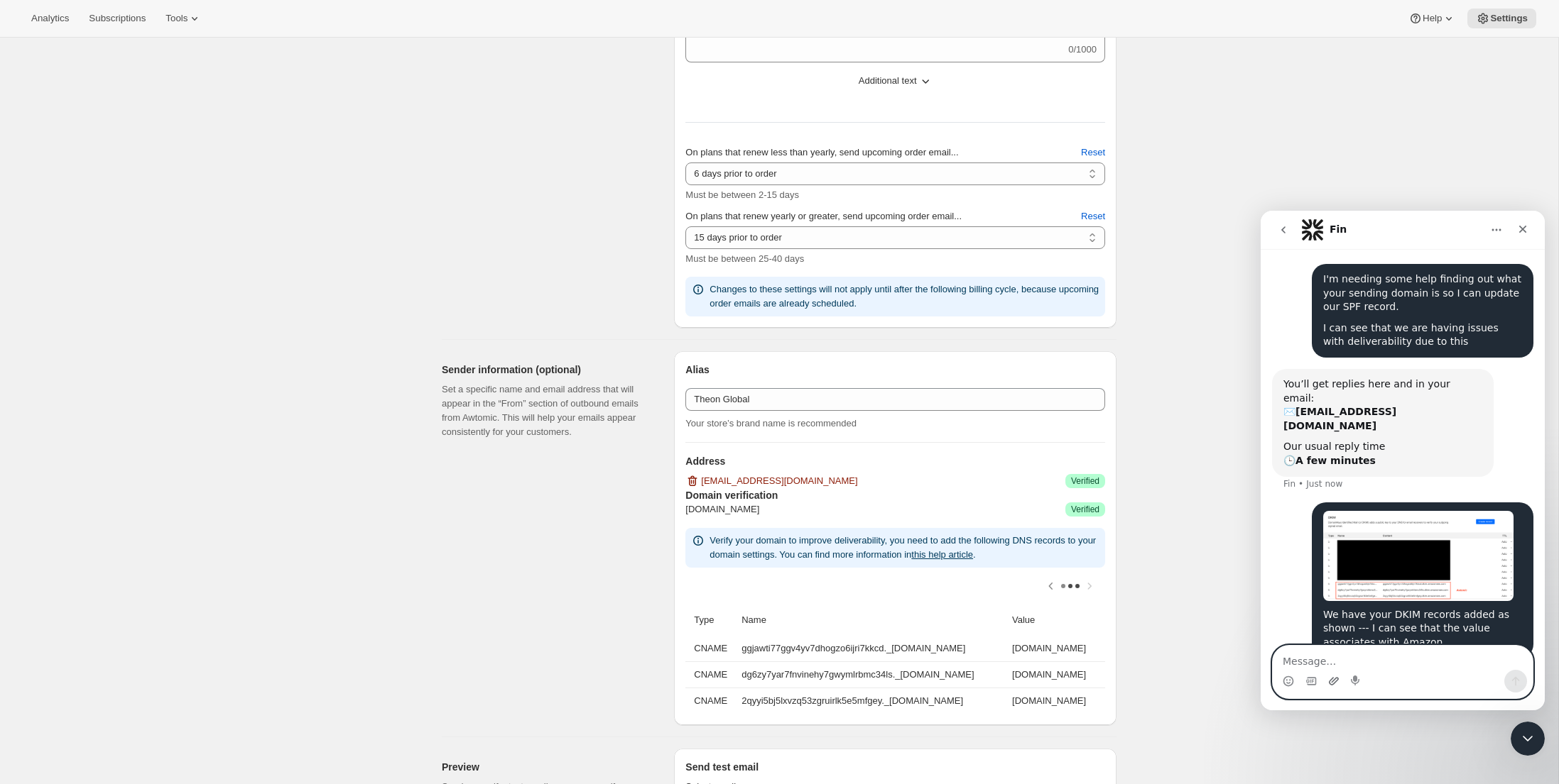
click at [1332, 681] on icon "Upload attachment" at bounding box center [1334, 681] width 10 height 8
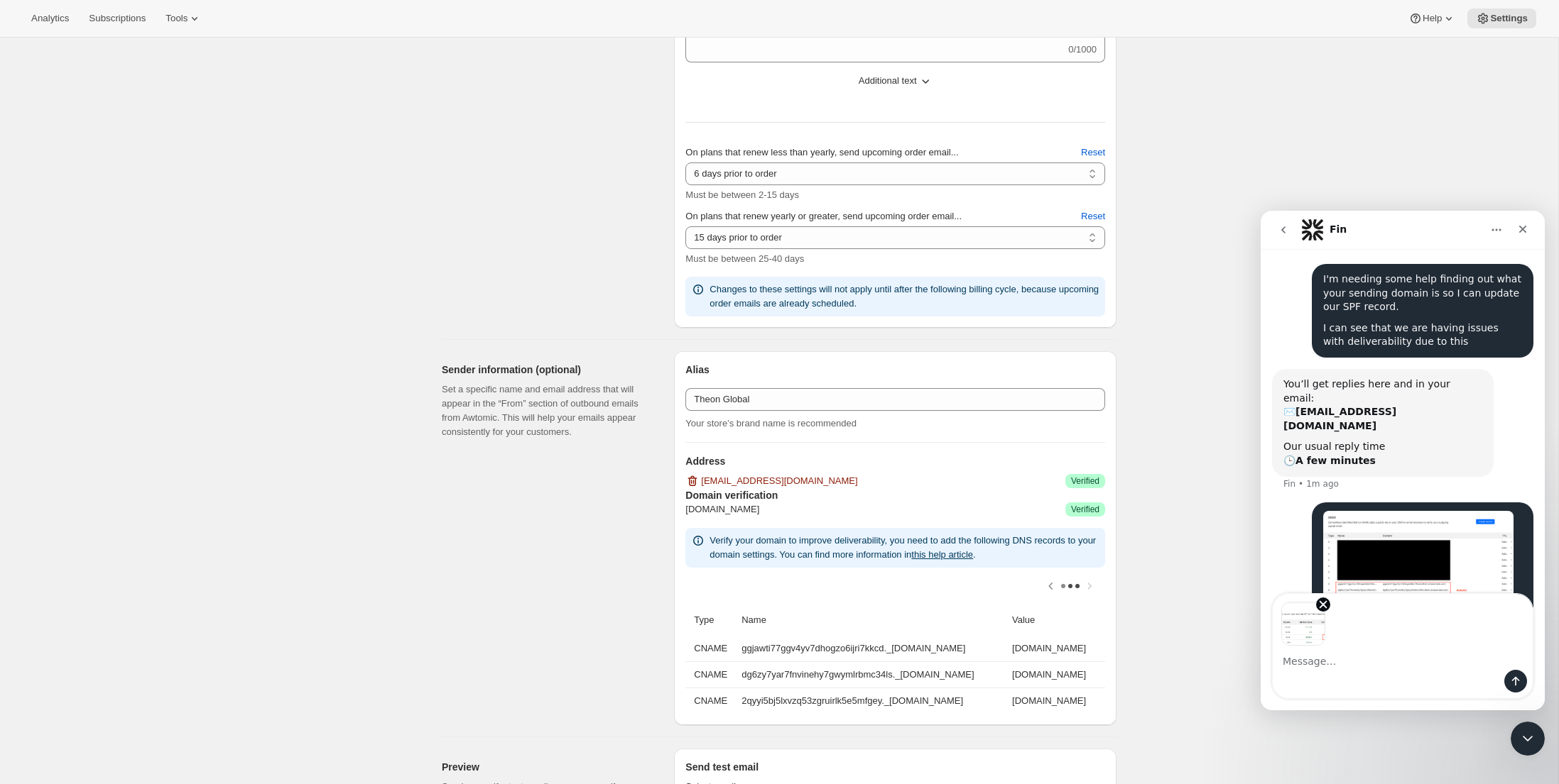
click at [1306, 660] on textarea "Message…" at bounding box center [1403, 657] width 260 height 24
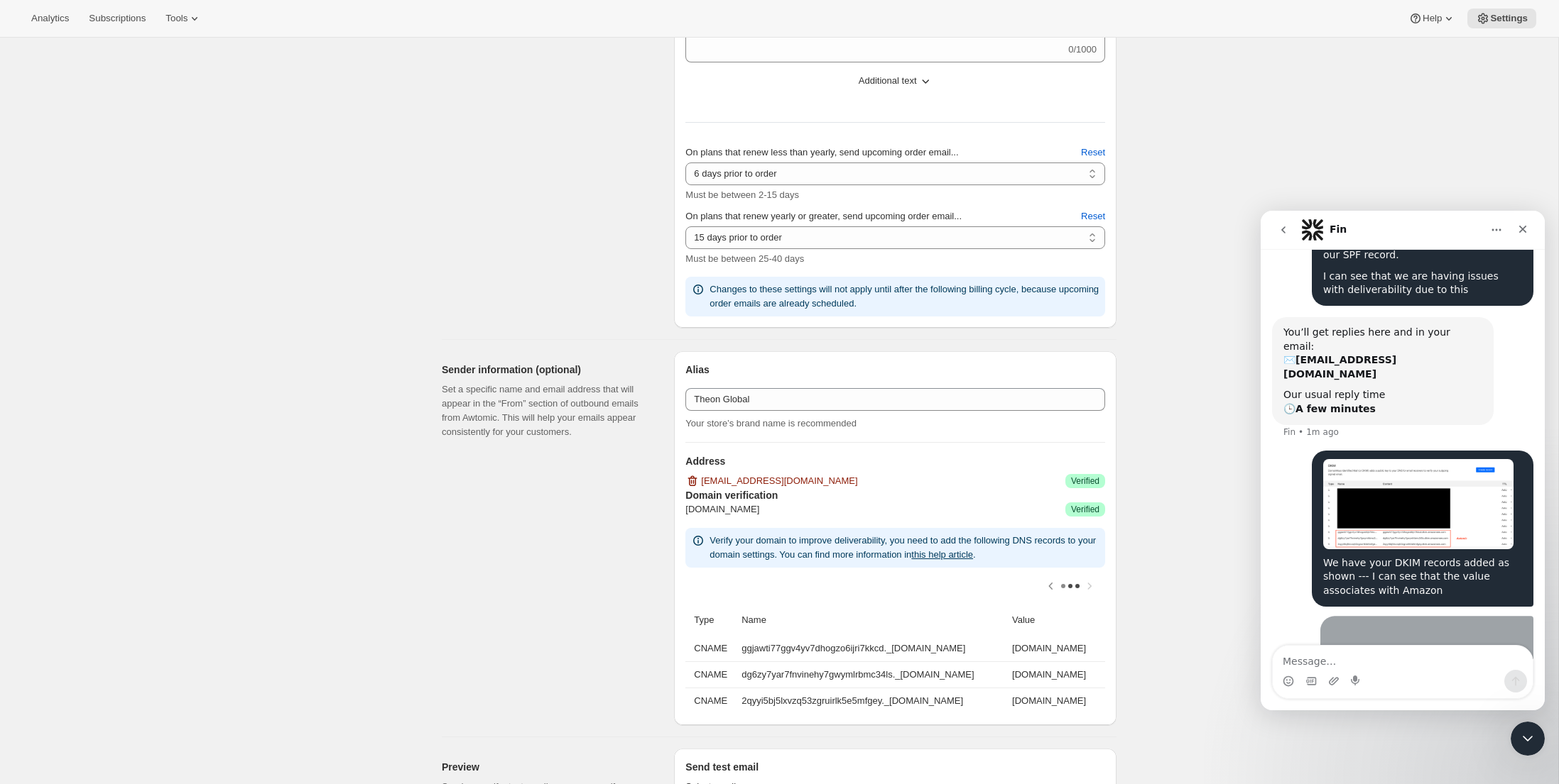
scroll to position [128, 0]
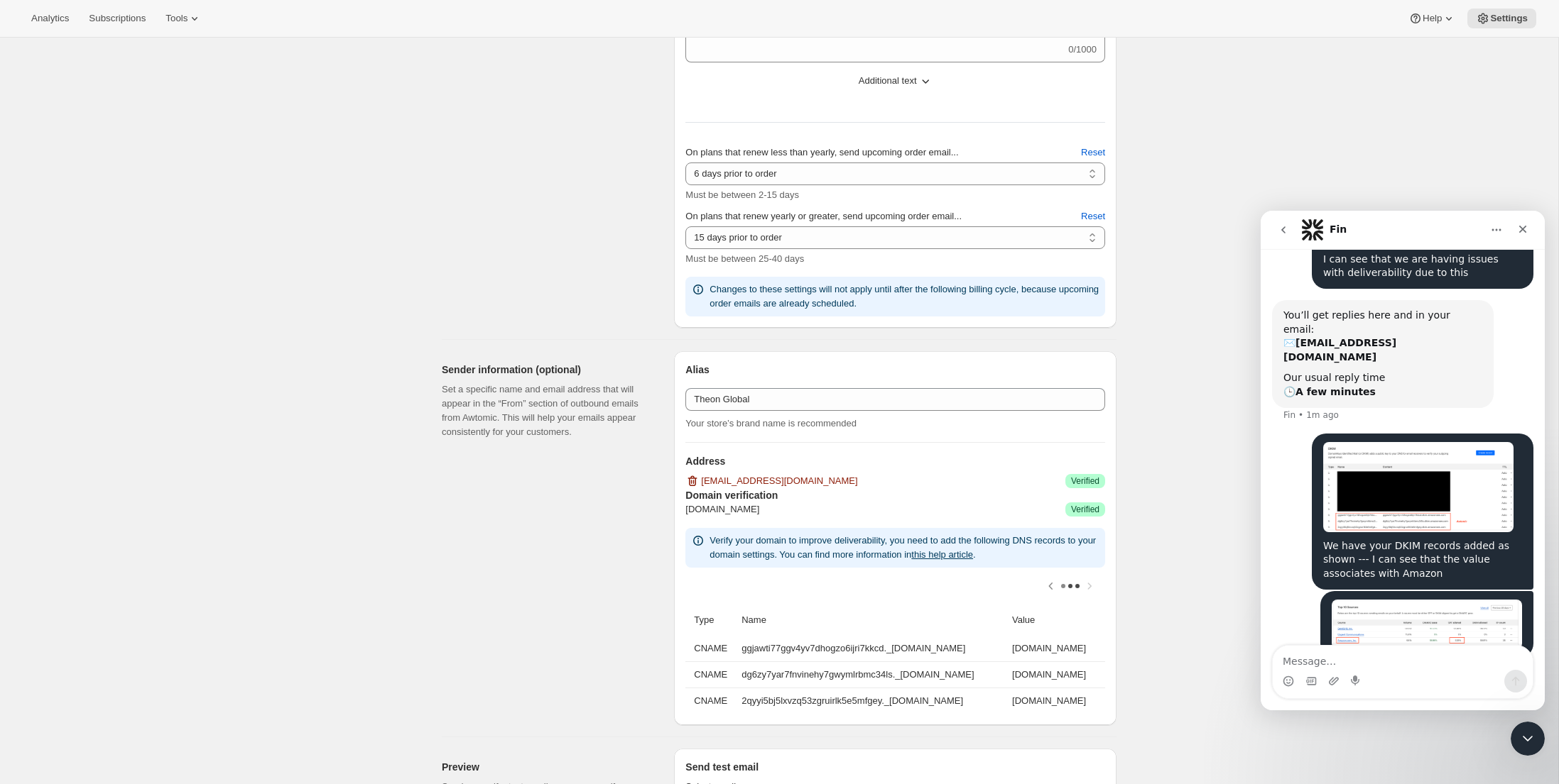
click at [1180, 516] on div "Email Settings. This page is ready Email Settings Design Add your logo and choo…" at bounding box center [779, 442] width 1558 height 2316
click at [1091, 508] on span "Verified" at bounding box center [1086, 509] width 29 height 11
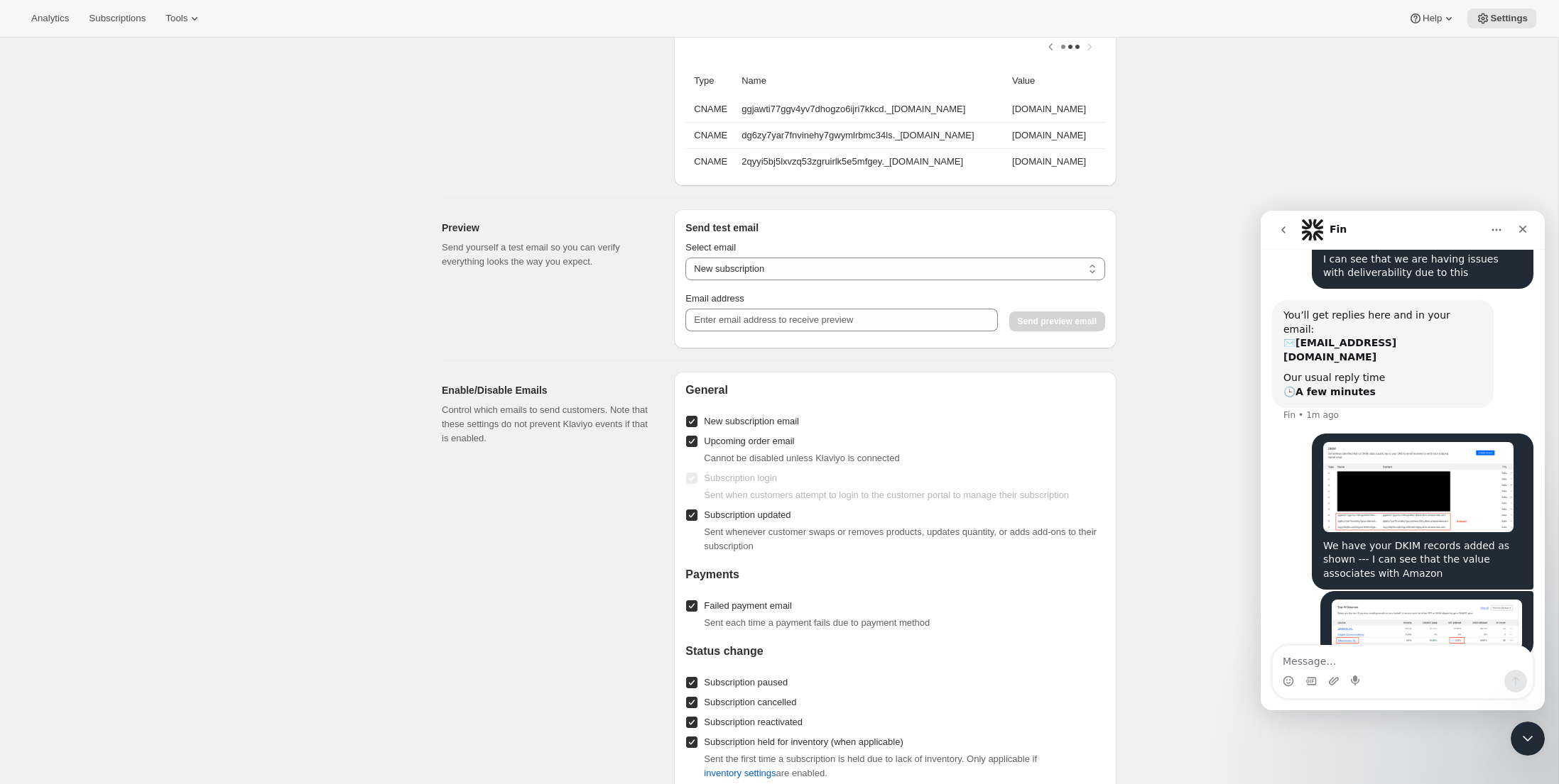
scroll to position [1281, 0]
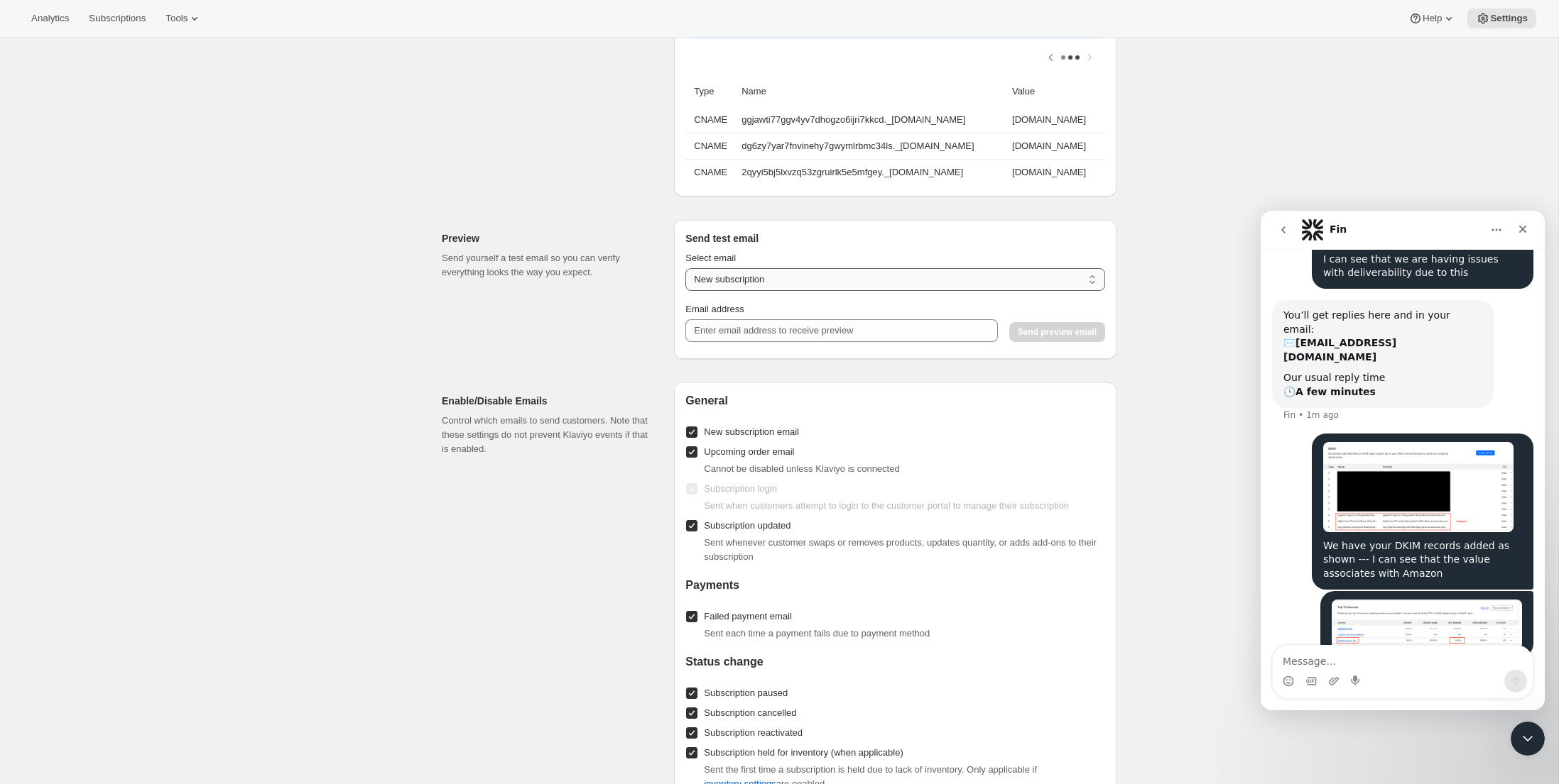
click at [776, 278] on select "New subscription Upcoming order Payment failure Delayed subscription Updated su…" at bounding box center [895, 279] width 420 height 23
select select "upcoming-subscription"
click at [686, 268] on select "New subscription Upcoming order Payment failure Delayed subscription Updated su…" at bounding box center [895, 279] width 420 height 23
click at [745, 332] on input "Email address" at bounding box center [841, 331] width 312 height 23
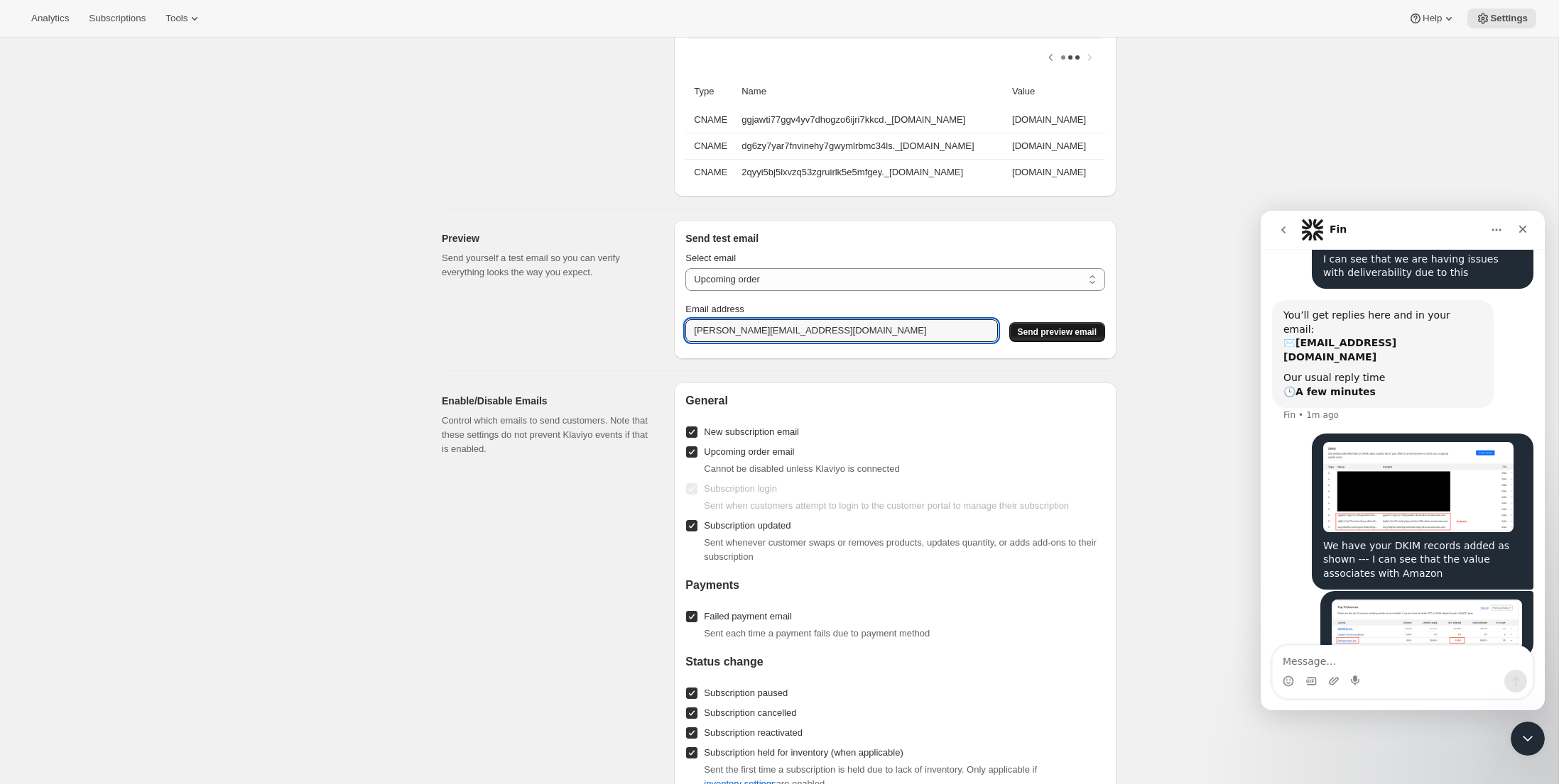
type input "[PERSON_NAME][EMAIL_ADDRESS][DOMAIN_NAME]"
click at [1091, 333] on span "Send preview email" at bounding box center [1057, 332] width 79 height 11
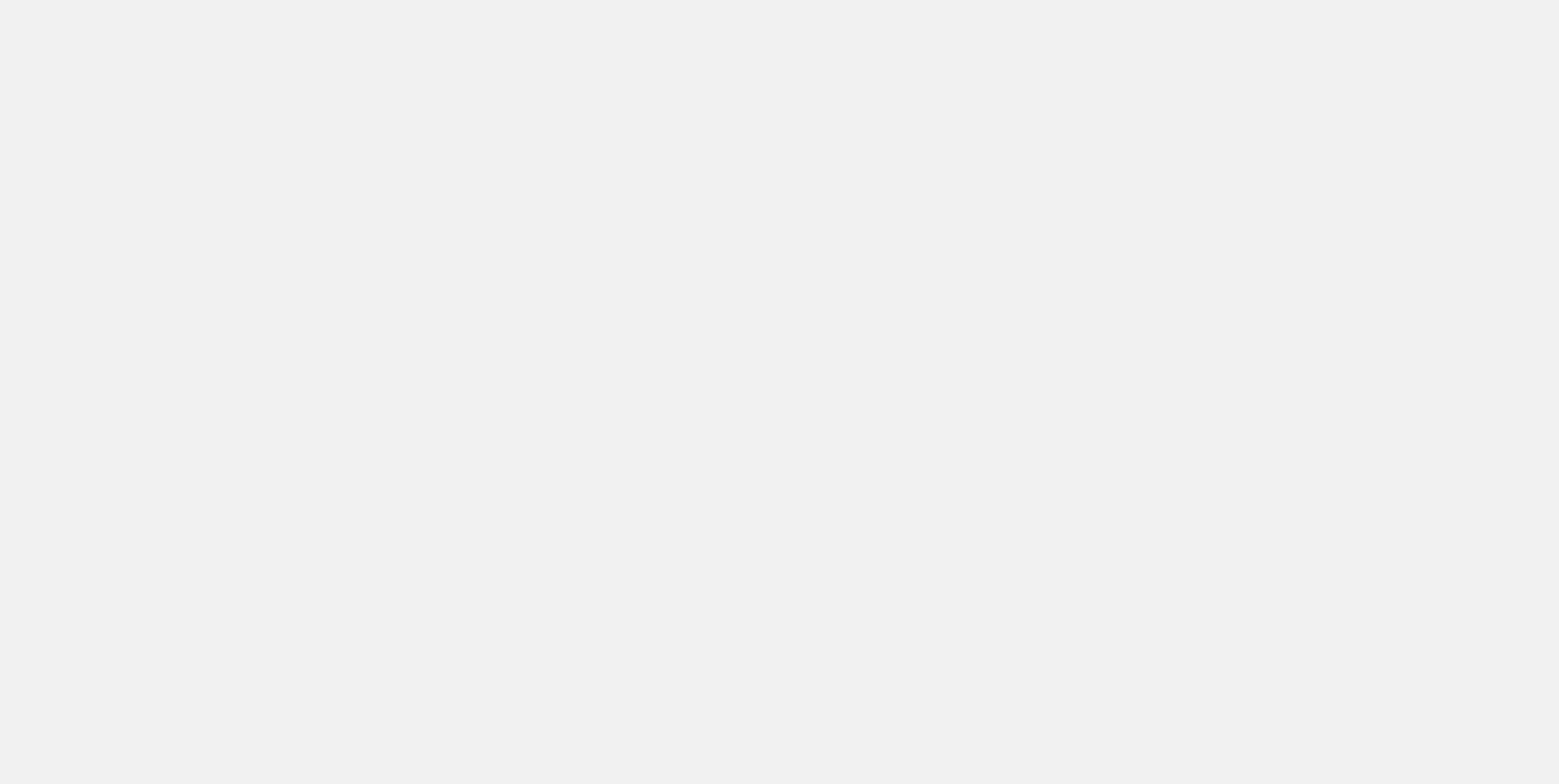
select select "subscriptionMessage"
select select "5"
select select "15"
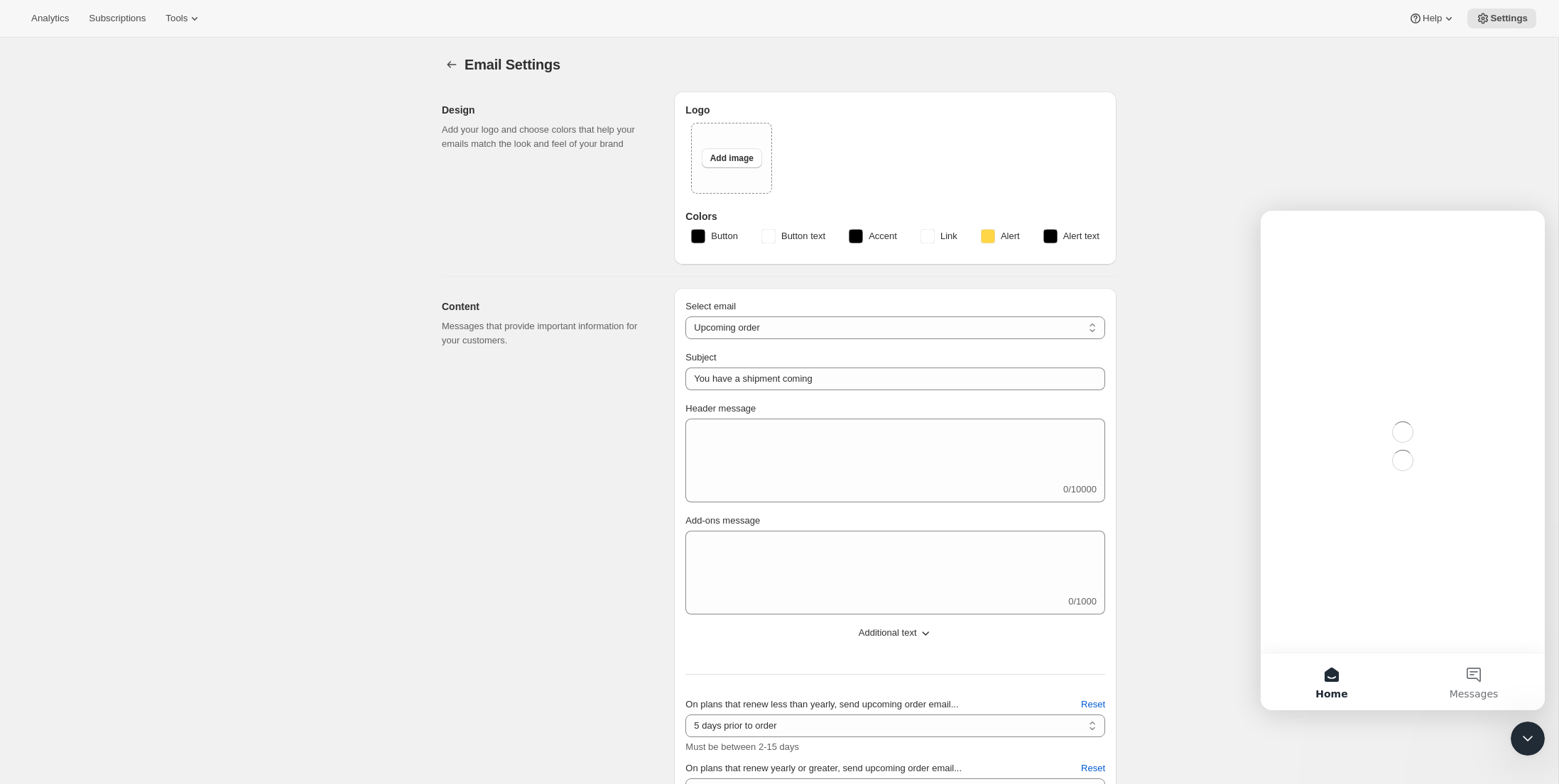
type textarea "It’s almost that time again! Your next month of incredible Theon Global product…"
select select "6"
type input "Theon Global"
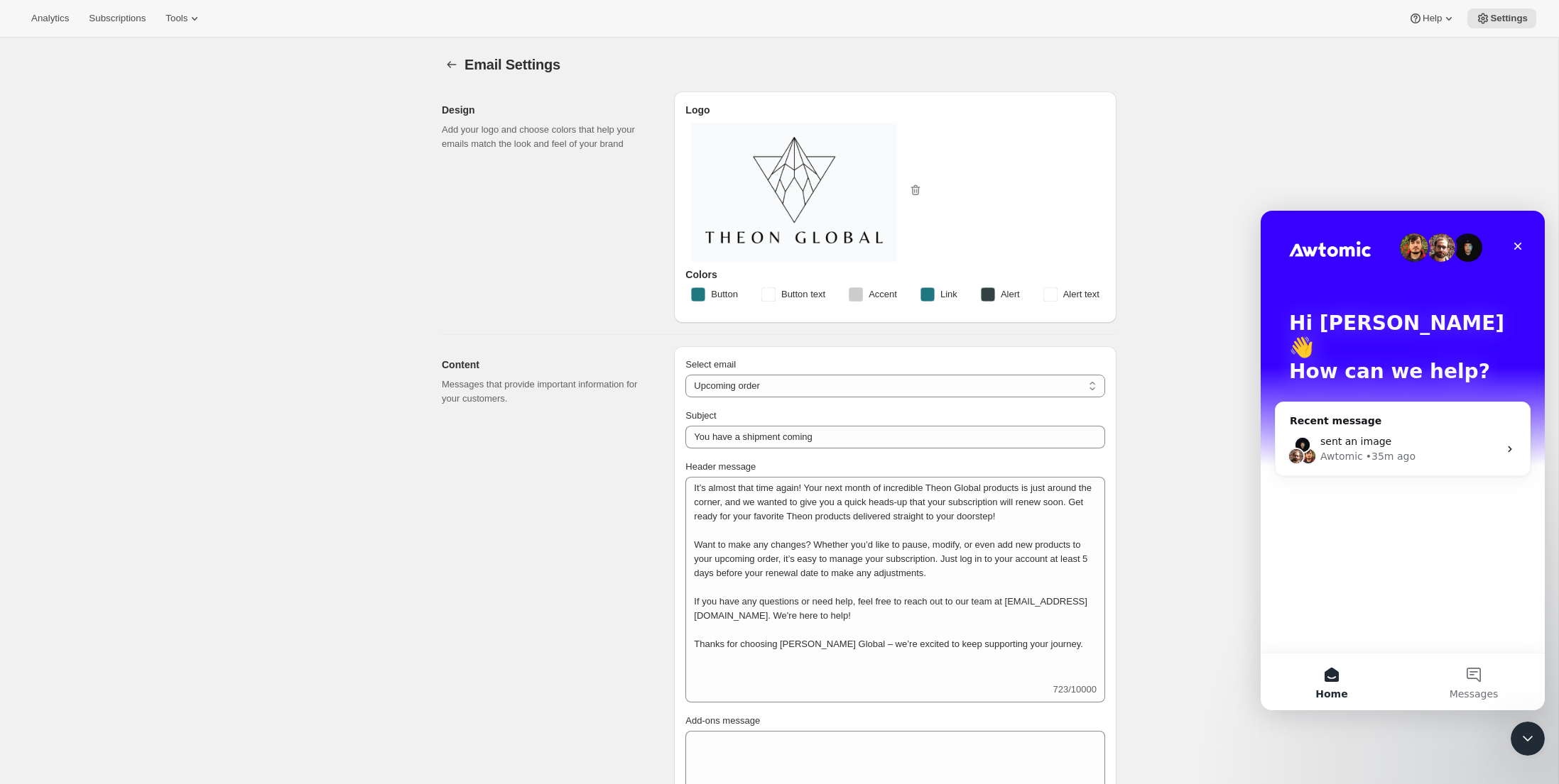
click at [1510, 443] on icon "Intercom messenger" at bounding box center [1509, 448] width 11 height 11
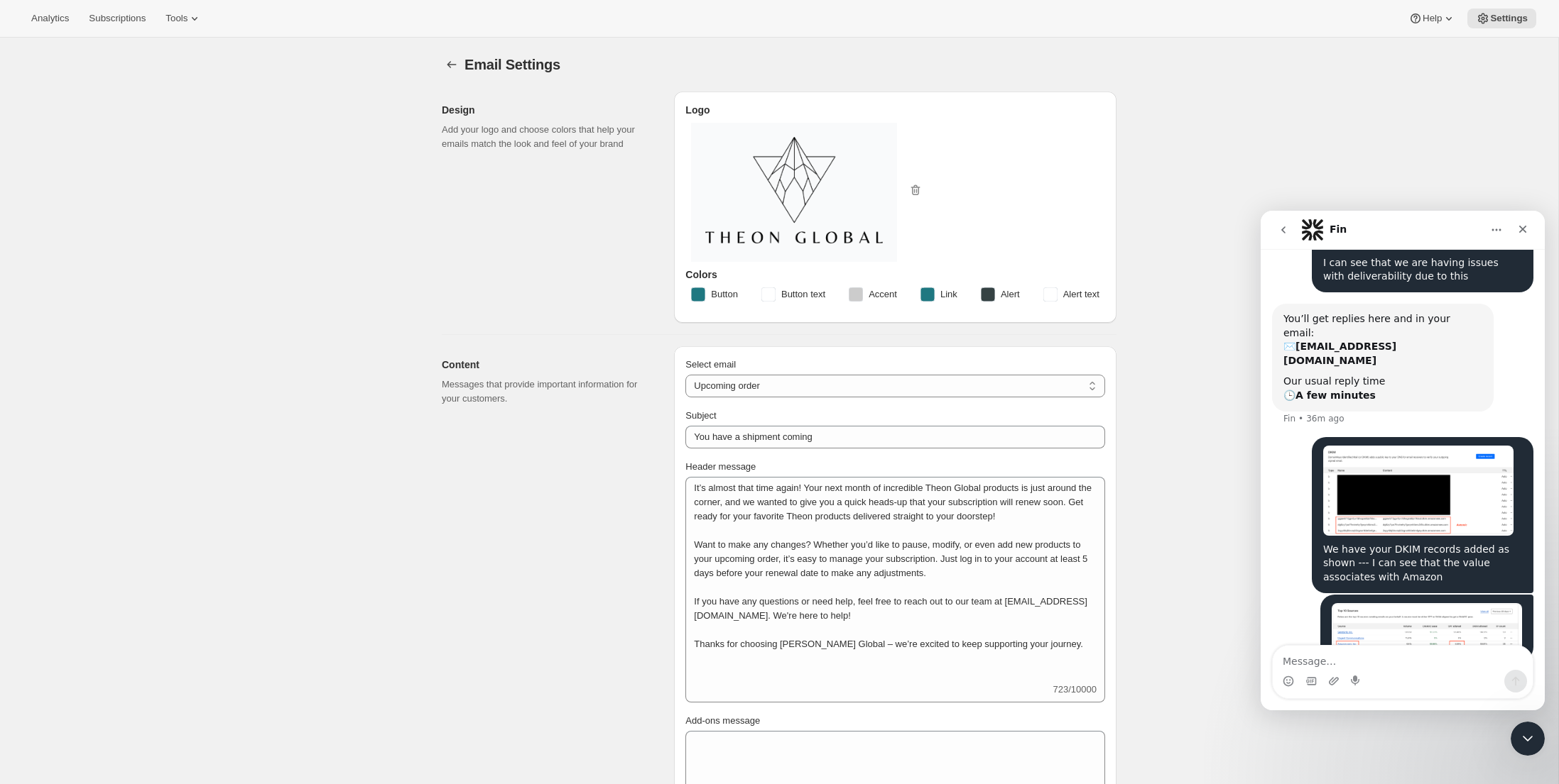
scroll to position [128, 0]
